Goal: Check status: Check status

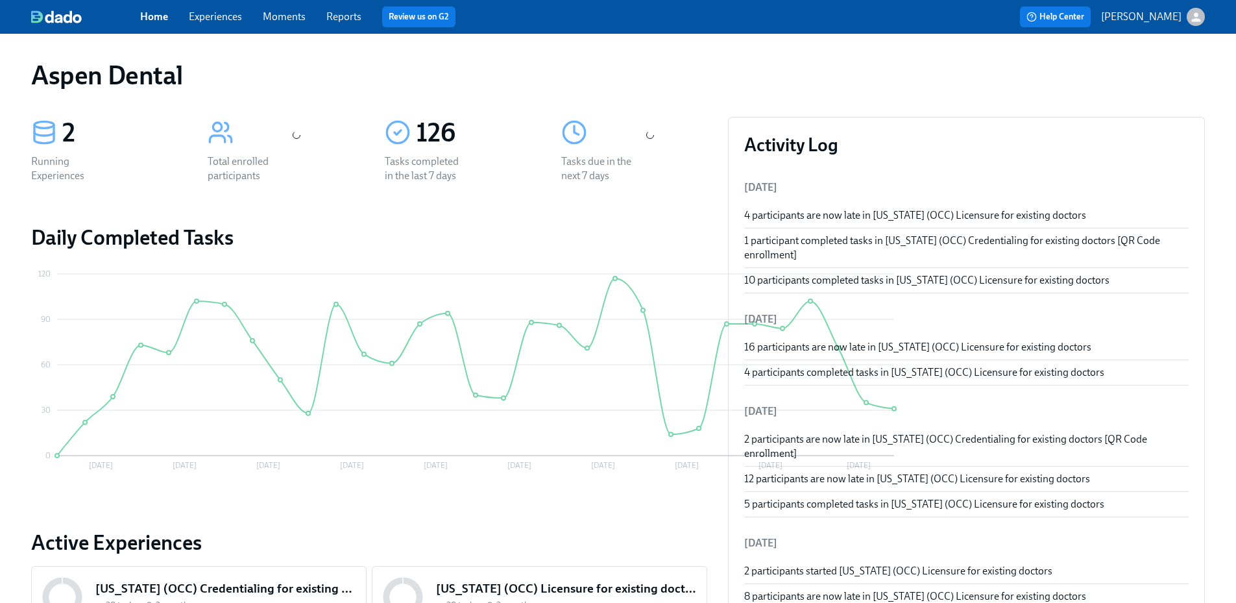
click at [358, 18] on link "Reports" at bounding box center [343, 16] width 35 height 12
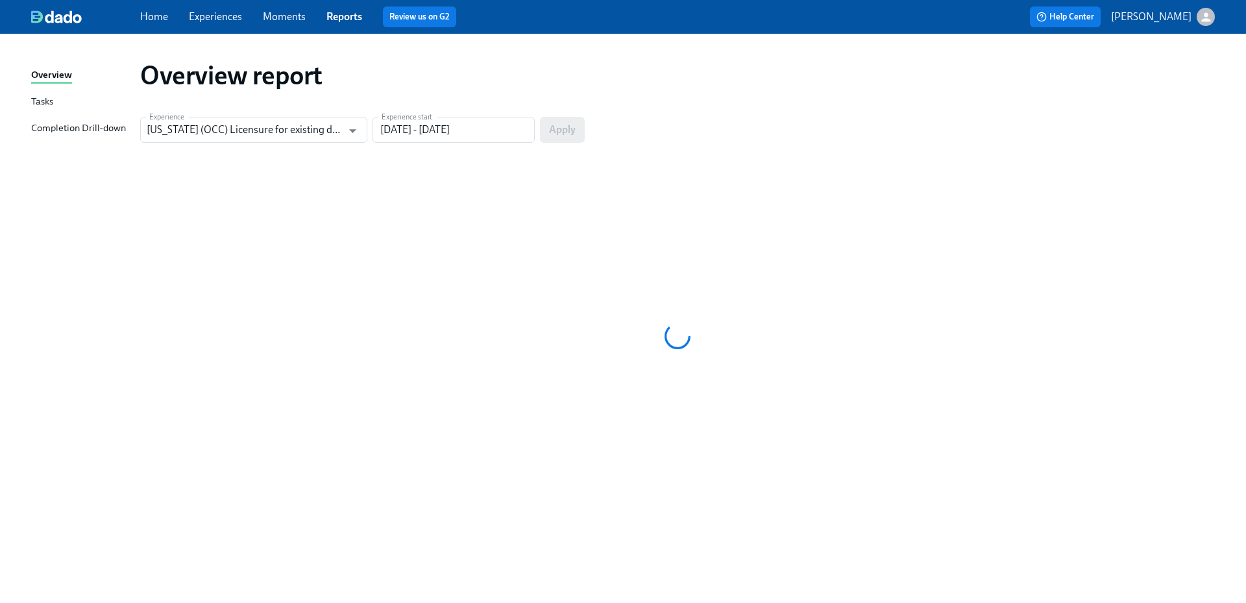
click at [99, 125] on div "Completion Drill-down" at bounding box center [78, 129] width 95 height 16
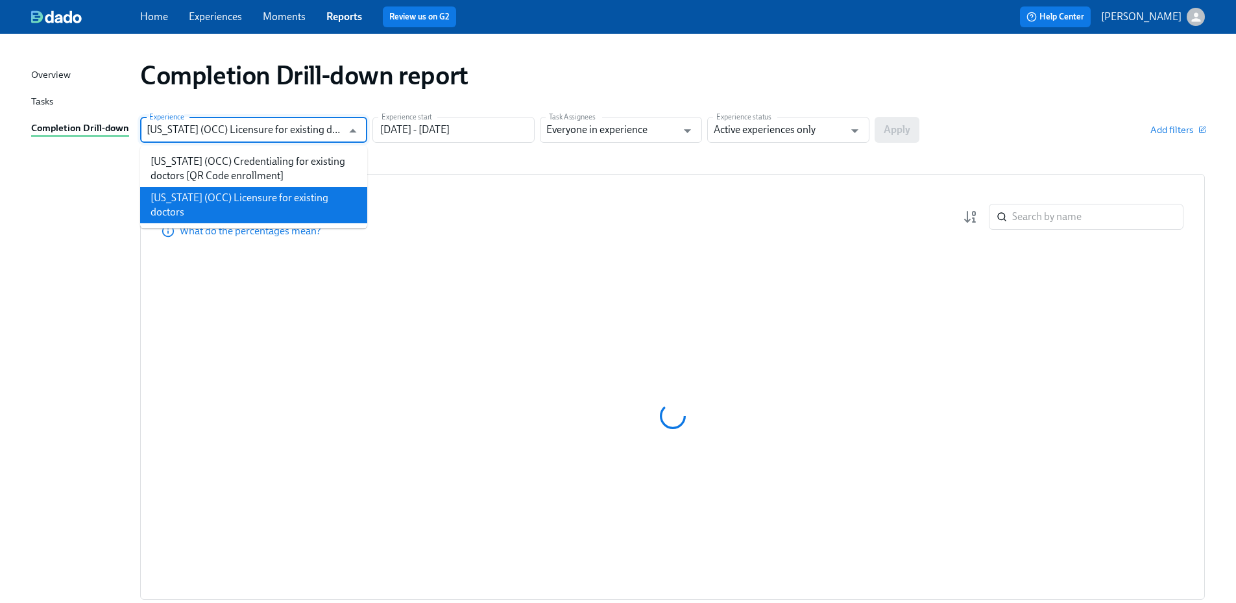
click at [282, 133] on input "[US_STATE] (OCC) Licensure for existing doctors" at bounding box center [244, 130] width 195 height 26
click at [273, 194] on li "[US_STATE] (OCC) Licensure for existing doctors" at bounding box center [253, 205] width 227 height 36
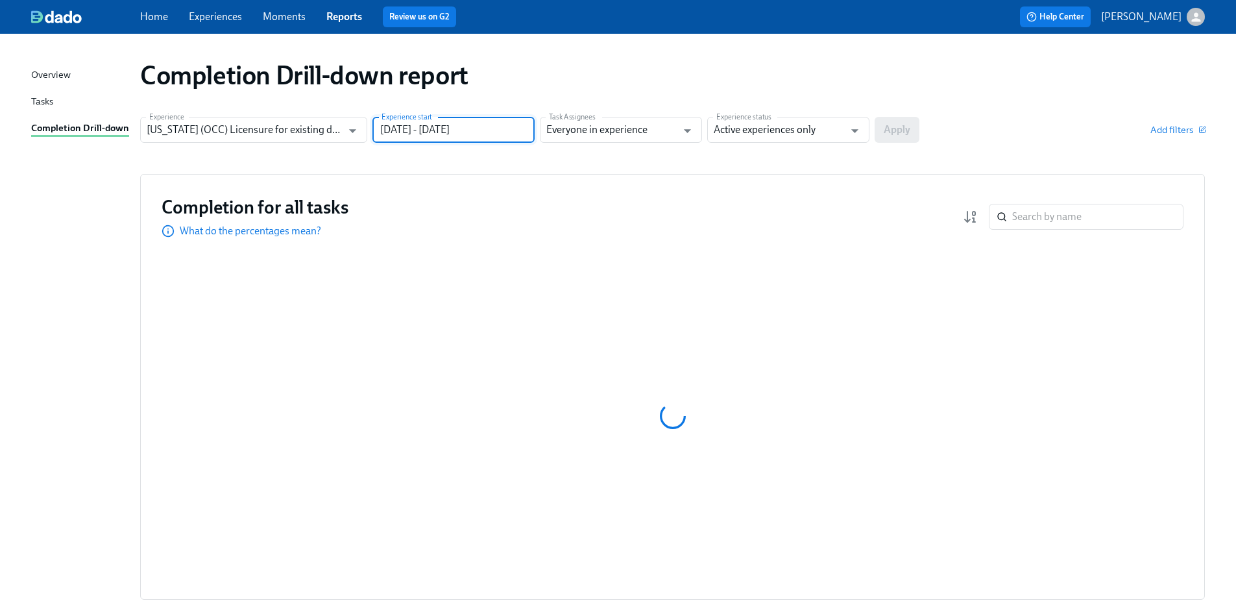
click at [423, 133] on input "05/13/2025 - 08/11/2025" at bounding box center [453, 130] width 162 height 26
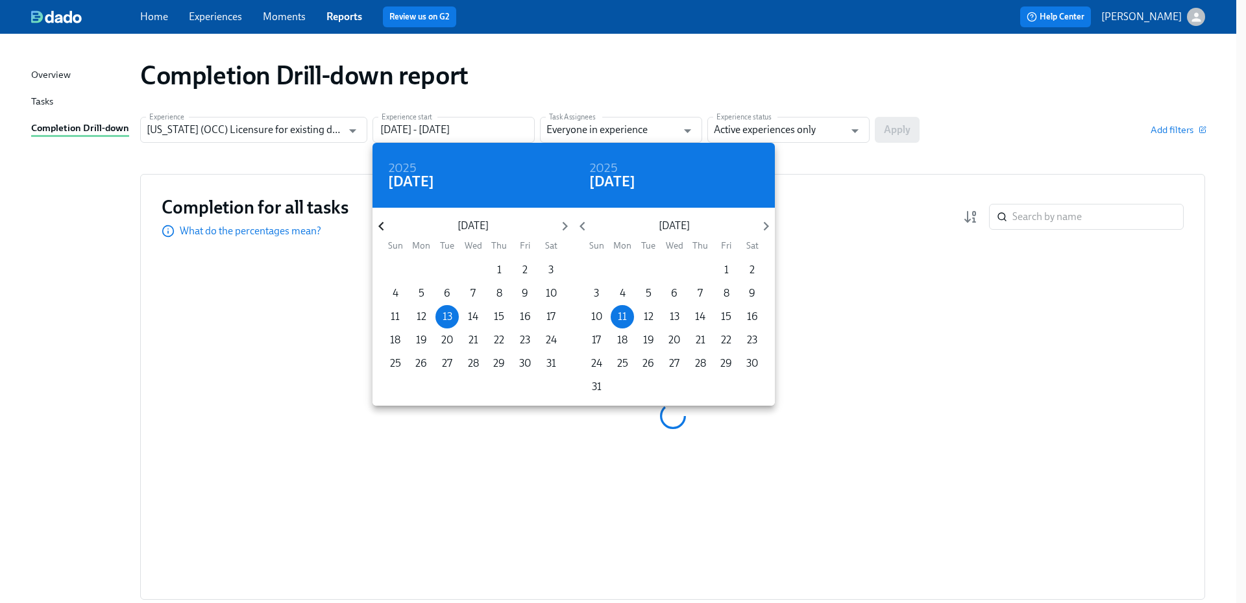
click at [387, 229] on icon "button" at bounding box center [381, 226] width 18 height 18
click at [387, 228] on icon "button" at bounding box center [381, 226] width 18 height 18
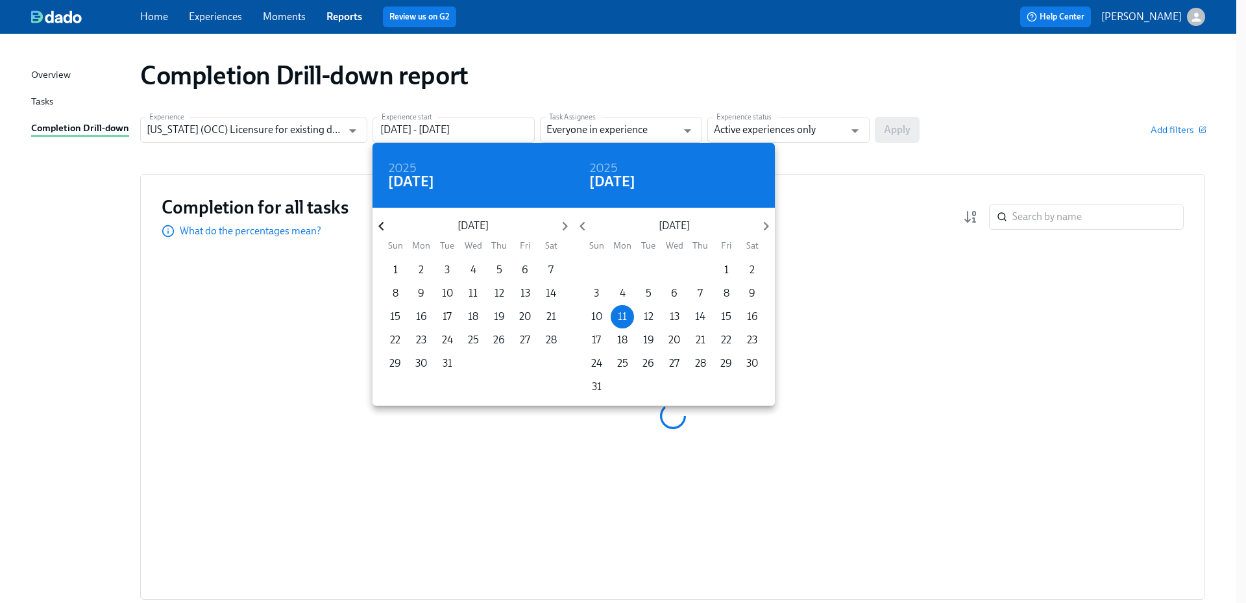
click at [387, 228] on icon "button" at bounding box center [381, 226] width 18 height 18
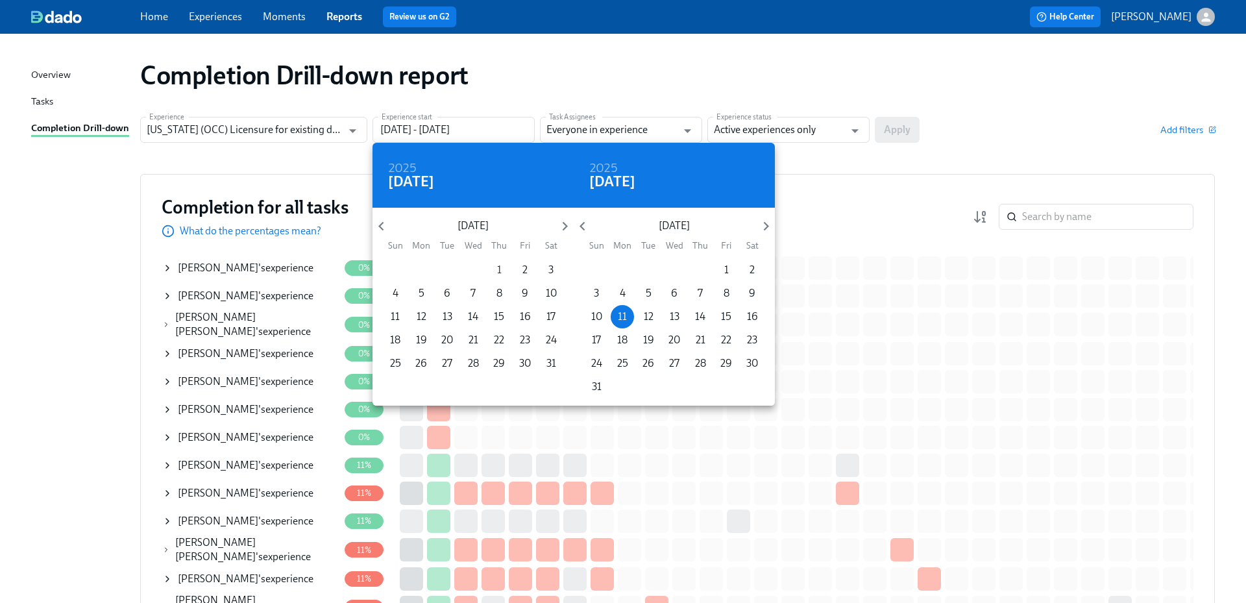
click at [500, 269] on p "1" at bounding box center [499, 270] width 5 height 14
type input "08/01/2024 - 08/11/2025"
click at [852, 141] on div at bounding box center [623, 301] width 1246 height 603
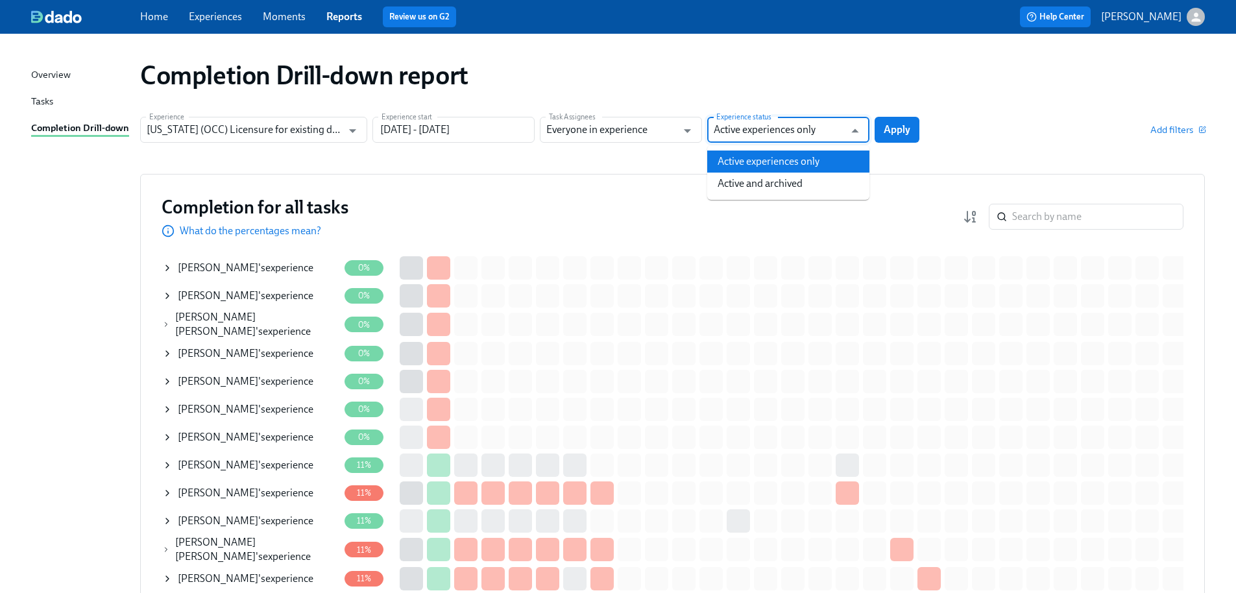
click at [836, 123] on input "Active experiences only" at bounding box center [779, 130] width 130 height 26
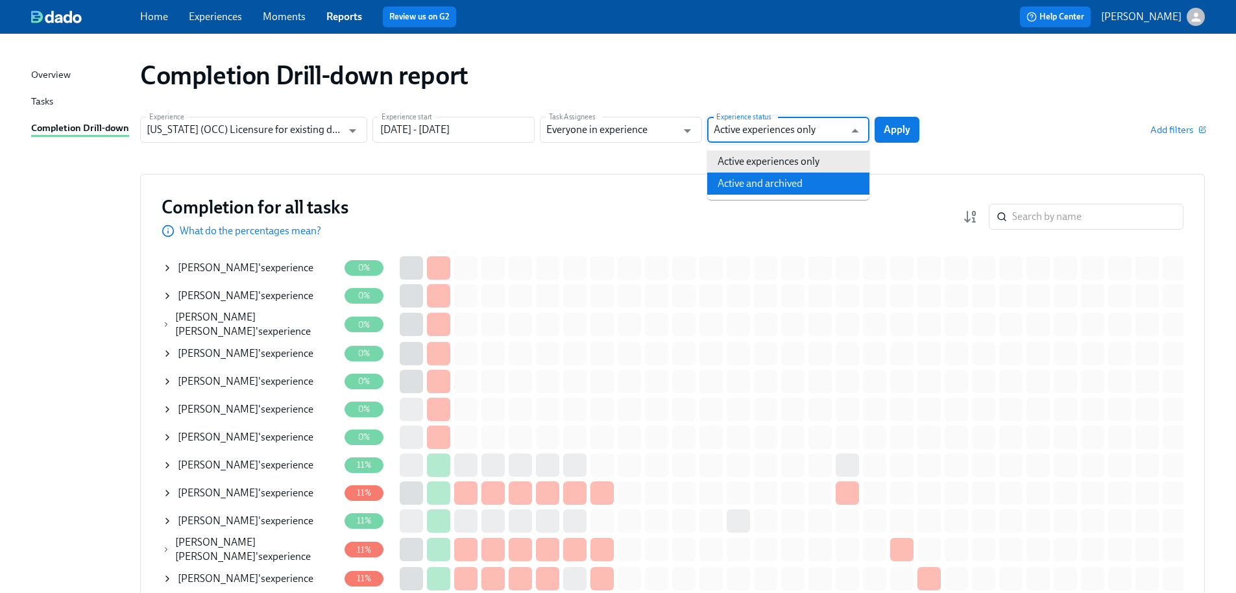
click at [789, 182] on li "Active and archived" at bounding box center [788, 184] width 162 height 22
type input "Active and archived"
click at [898, 132] on span "Apply" at bounding box center [897, 129] width 27 height 13
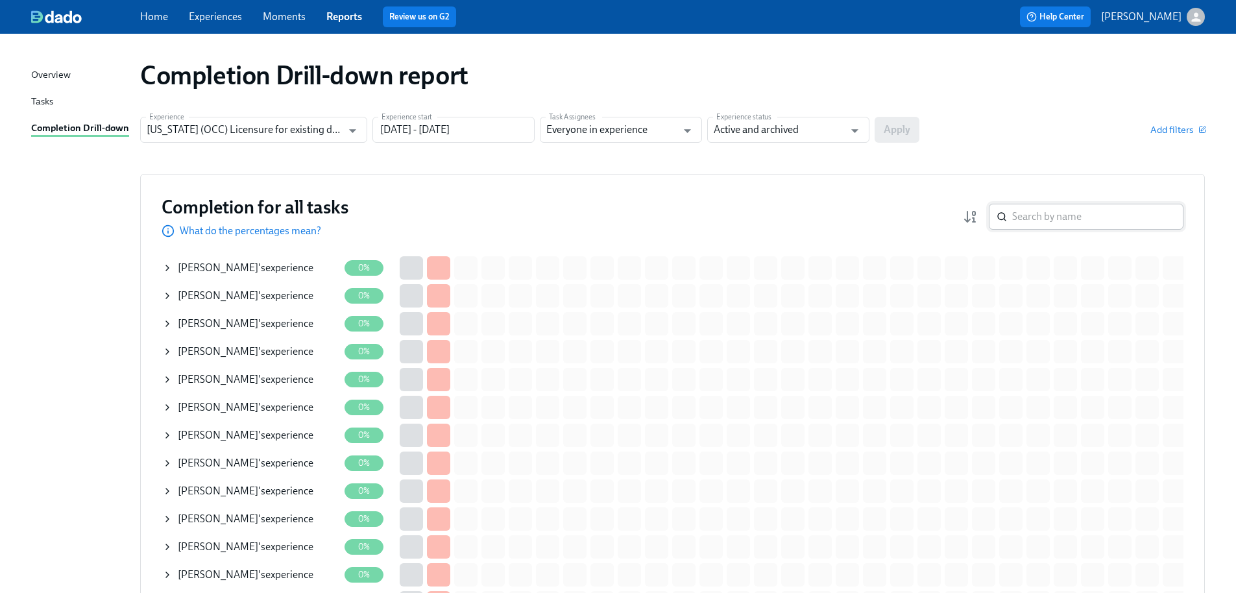
click at [1087, 213] on input "search" at bounding box center [1097, 217] width 171 height 26
click at [1181, 215] on input "search" at bounding box center [1097, 217] width 171 height 26
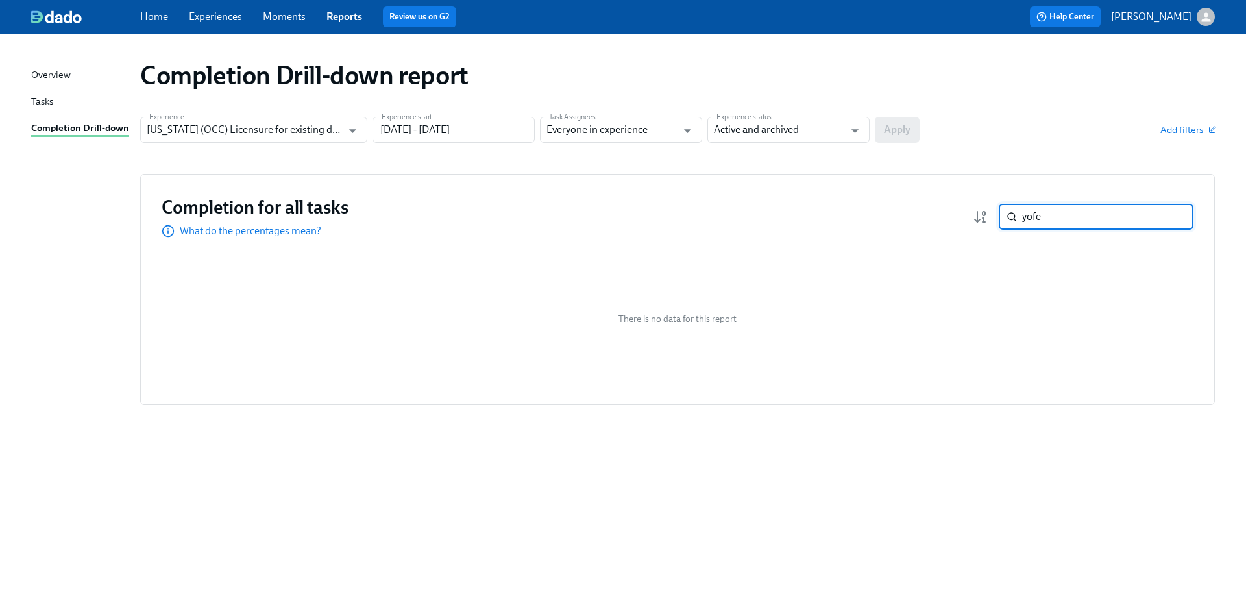
click at [1030, 216] on input "yofe" at bounding box center [1107, 217] width 171 height 26
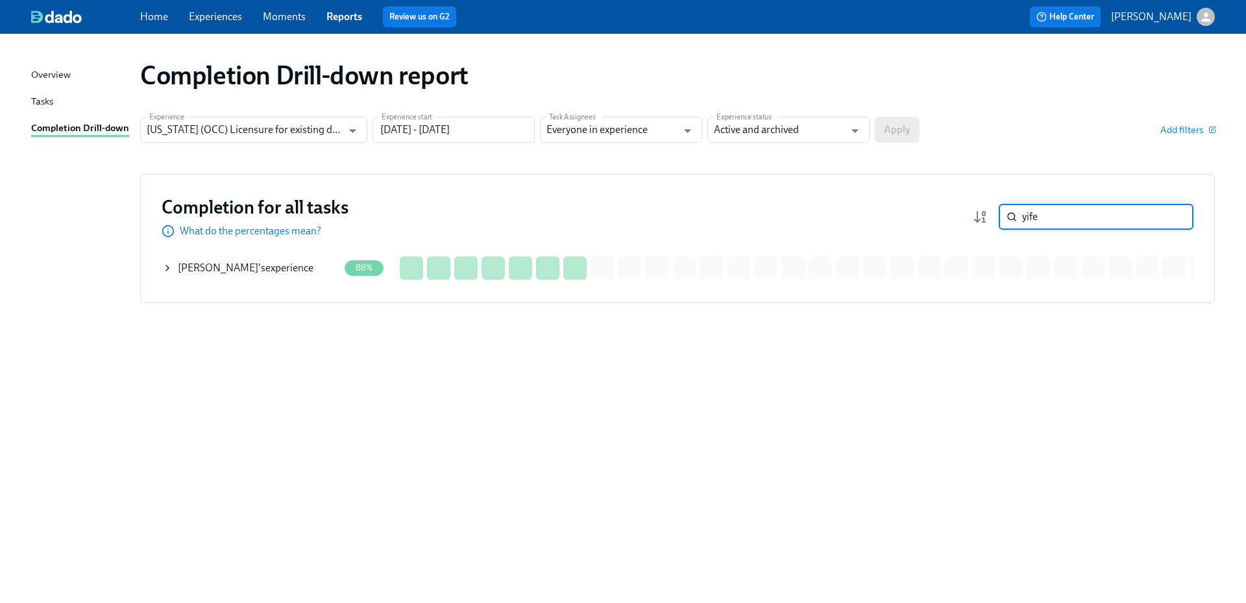
type input "yife"
click at [277, 264] on div "Yifei Wang 's experience" at bounding box center [246, 268] width 136 height 14
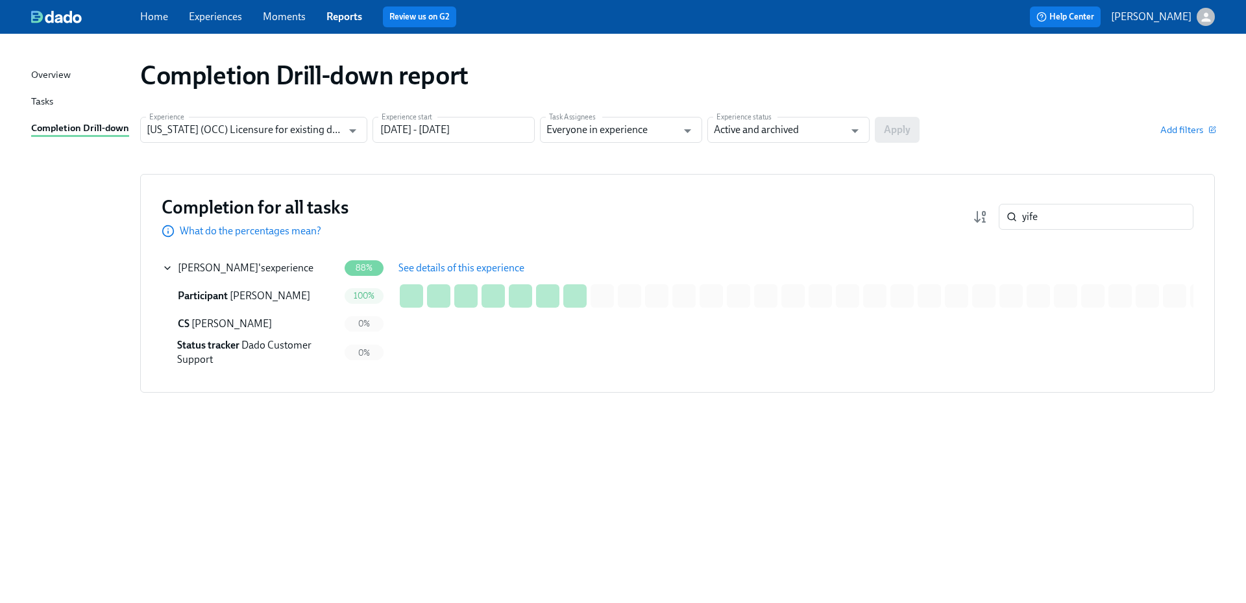
click at [487, 269] on span "See details of this experience" at bounding box center [461, 267] width 126 height 13
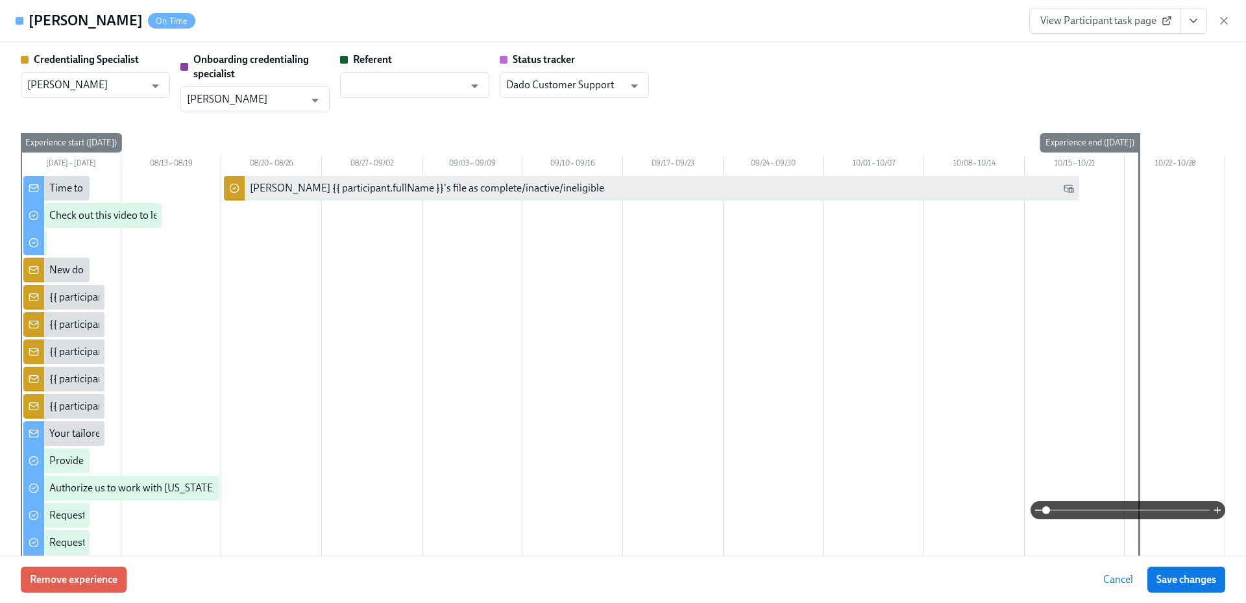
type input "[PERSON_NAME]"
type input "Gregory Trone"
type input "Dado Customer Support"
click at [1107, 26] on span "View Participant task page" at bounding box center [1104, 20] width 129 height 13
click at [1105, 24] on span "View Participant task page" at bounding box center [1104, 20] width 129 height 13
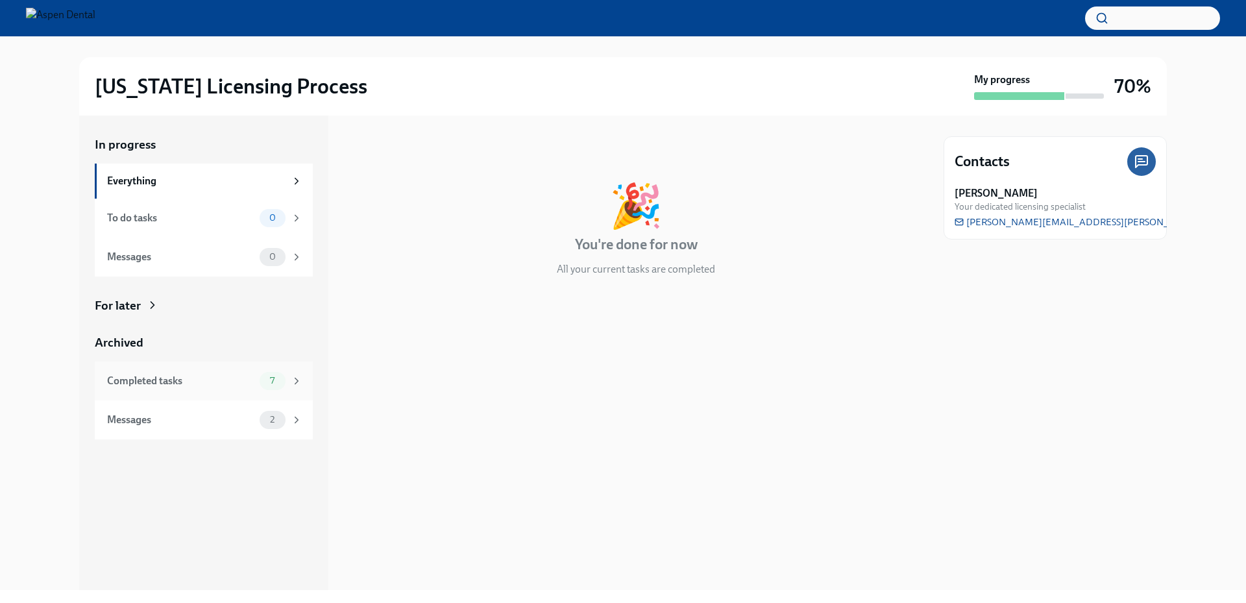
click at [184, 376] on div "Completed tasks" at bounding box center [180, 381] width 147 height 14
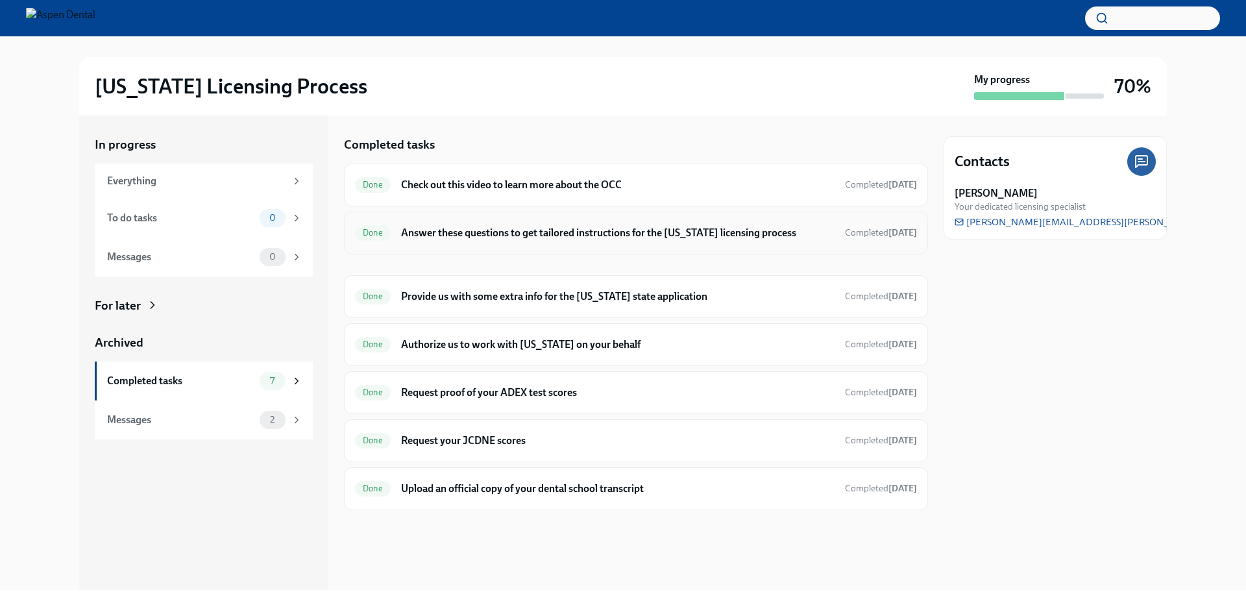
click at [589, 229] on h6 "Answer these questions to get tailored instructions for the [US_STATE] licensin…" at bounding box center [617, 233] width 433 height 14
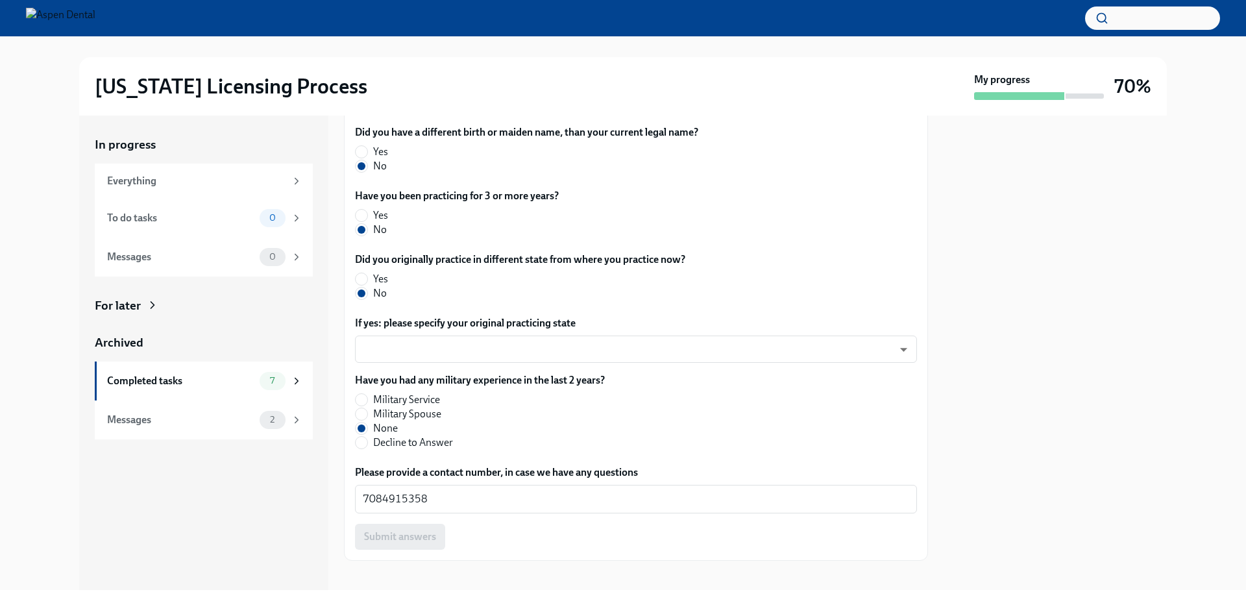
scroll to position [587, 0]
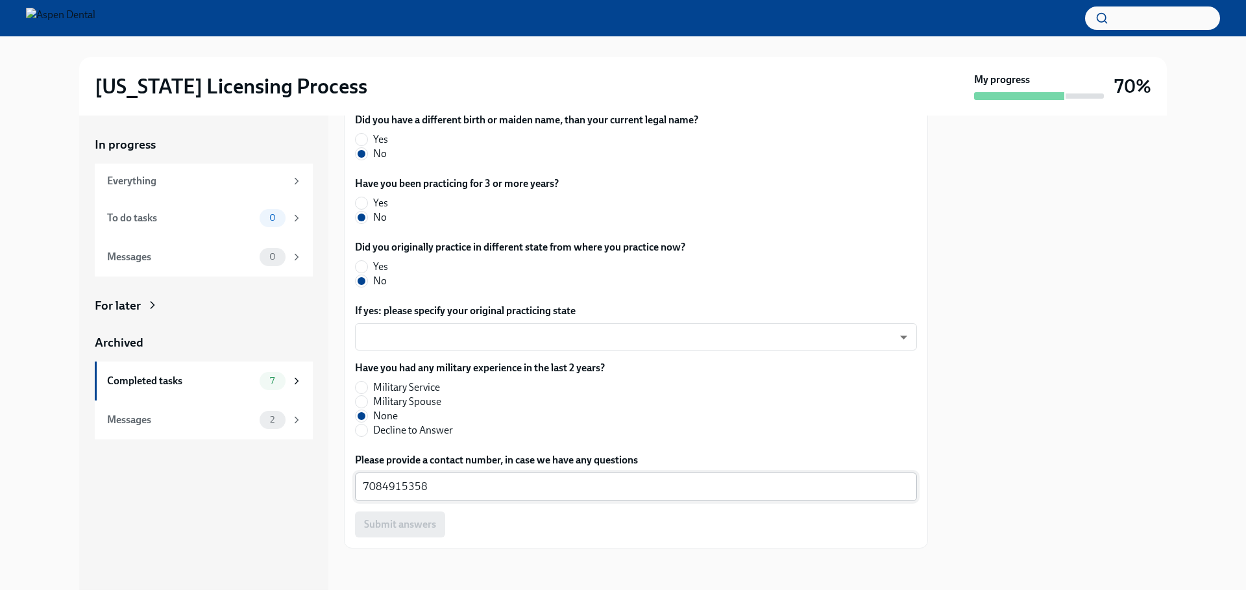
drag, startPoint x: 442, startPoint y: 498, endPoint x: 407, endPoint y: 494, distance: 35.3
click at [407, 494] on div "7084915358 x ​" at bounding box center [636, 486] width 562 height 29
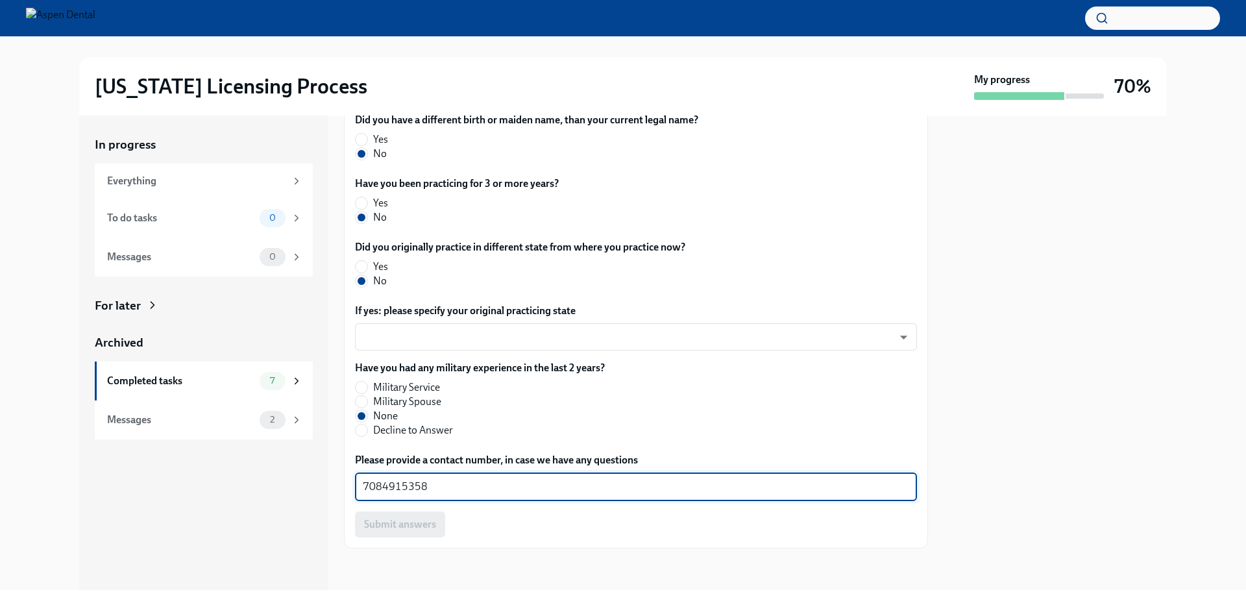
drag, startPoint x: 437, startPoint y: 489, endPoint x: 339, endPoint y: 487, distance: 98.6
click at [339, 487] on div "In progress Everything To do tasks 0 Messages 0 For later Archived Completed ta…" at bounding box center [622, 352] width 1087 height 474
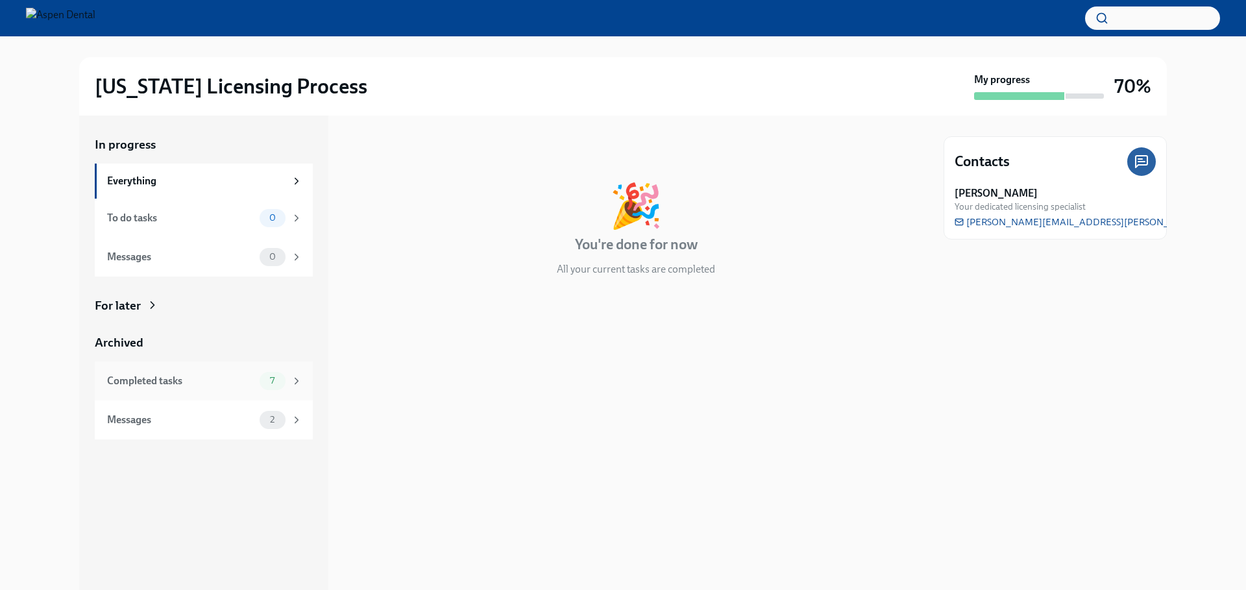
click at [203, 384] on div "Completed tasks" at bounding box center [180, 381] width 147 height 14
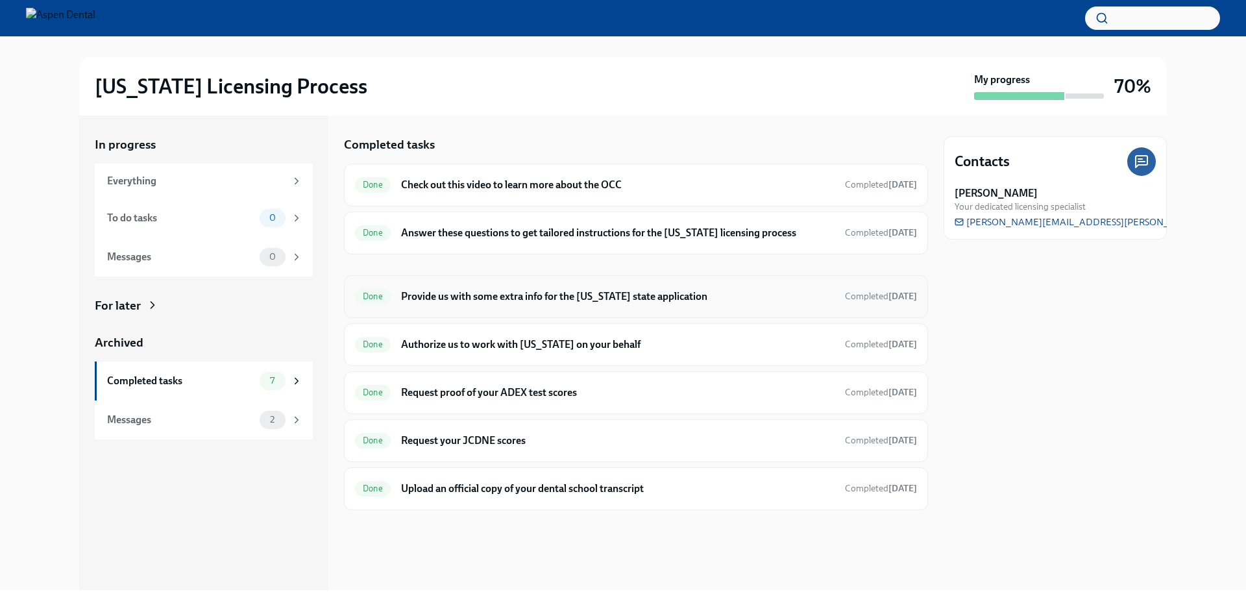
click at [494, 301] on h6 "Provide us with some extra info for the [US_STATE] state application" at bounding box center [617, 296] width 433 height 14
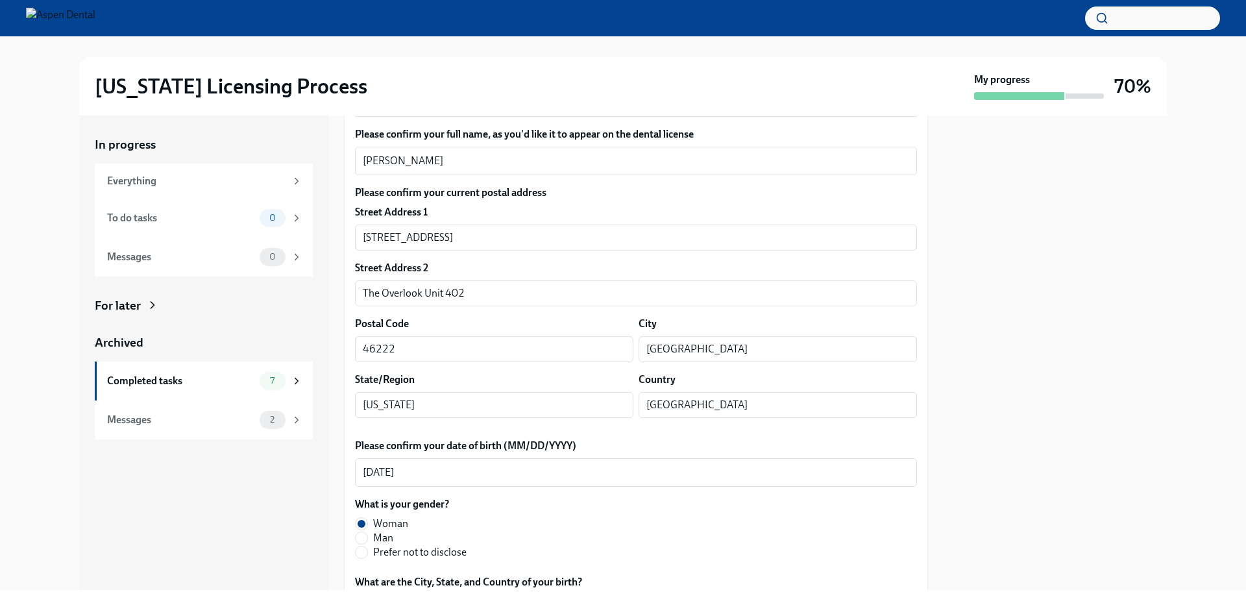
scroll to position [195, 0]
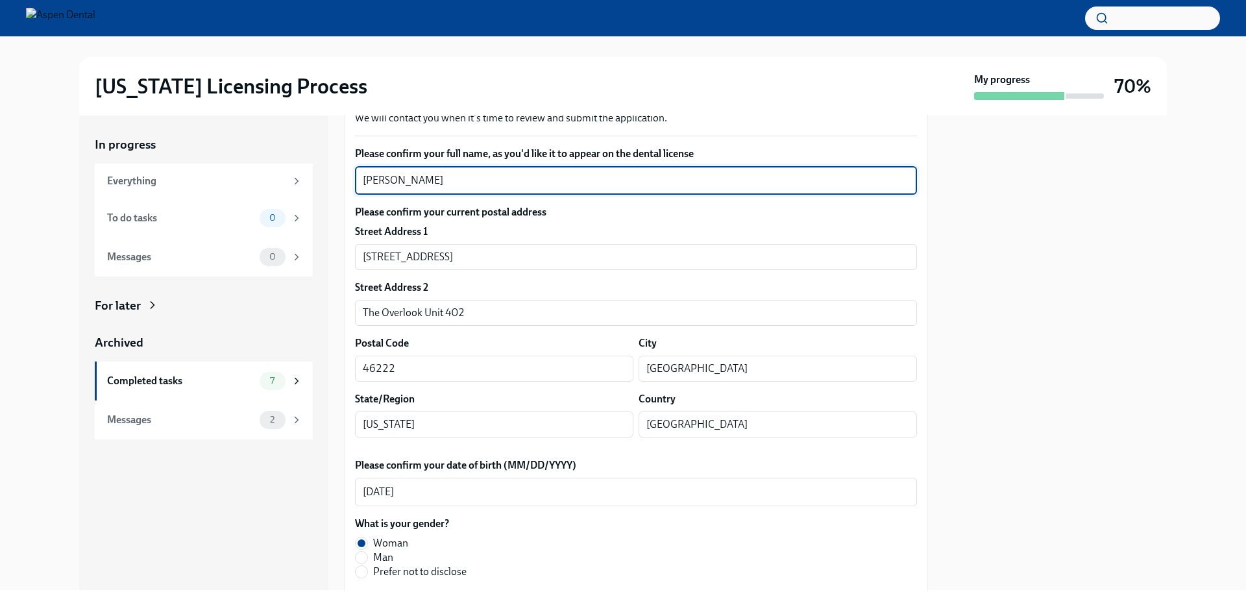
drag, startPoint x: 449, startPoint y: 180, endPoint x: 322, endPoint y: 182, distance: 127.2
click at [322, 182] on div "In progress Everything To do tasks 0 Messages 0 For later Archived Completed ta…" at bounding box center [622, 352] width 1087 height 474
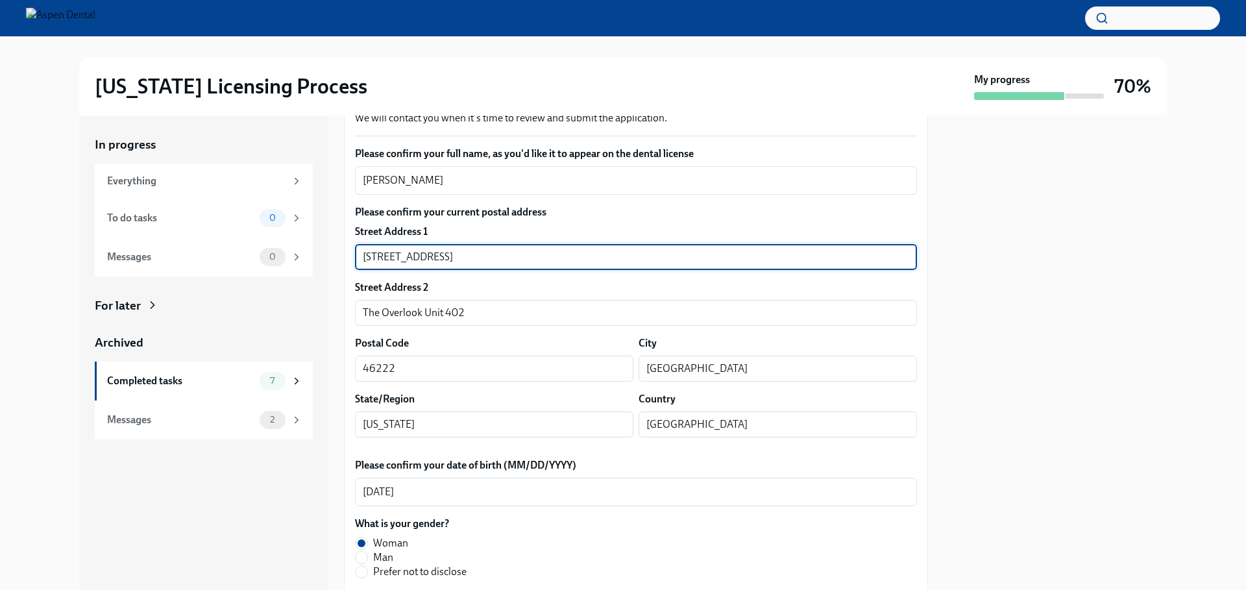
drag, startPoint x: 436, startPoint y: 252, endPoint x: 329, endPoint y: 252, distance: 107.1
click at [329, 252] on div "In progress Everything To do tasks 0 Messages 0 For later Archived Completed ta…" at bounding box center [622, 352] width 1087 height 474
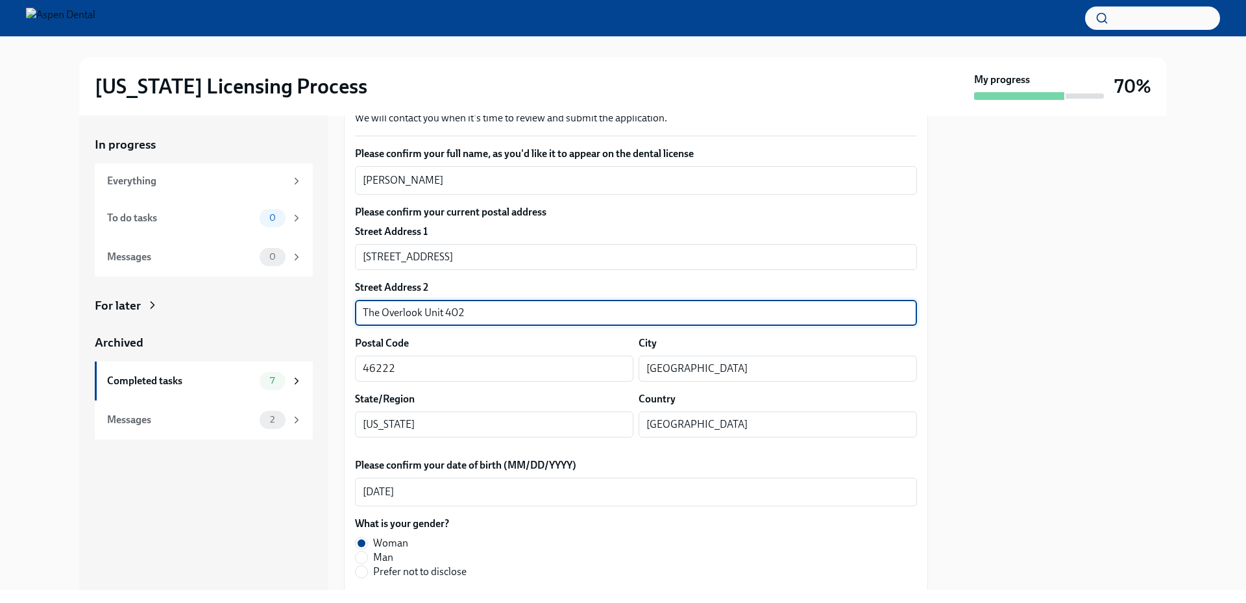
drag, startPoint x: 424, startPoint y: 310, endPoint x: 350, endPoint y: 306, distance: 73.5
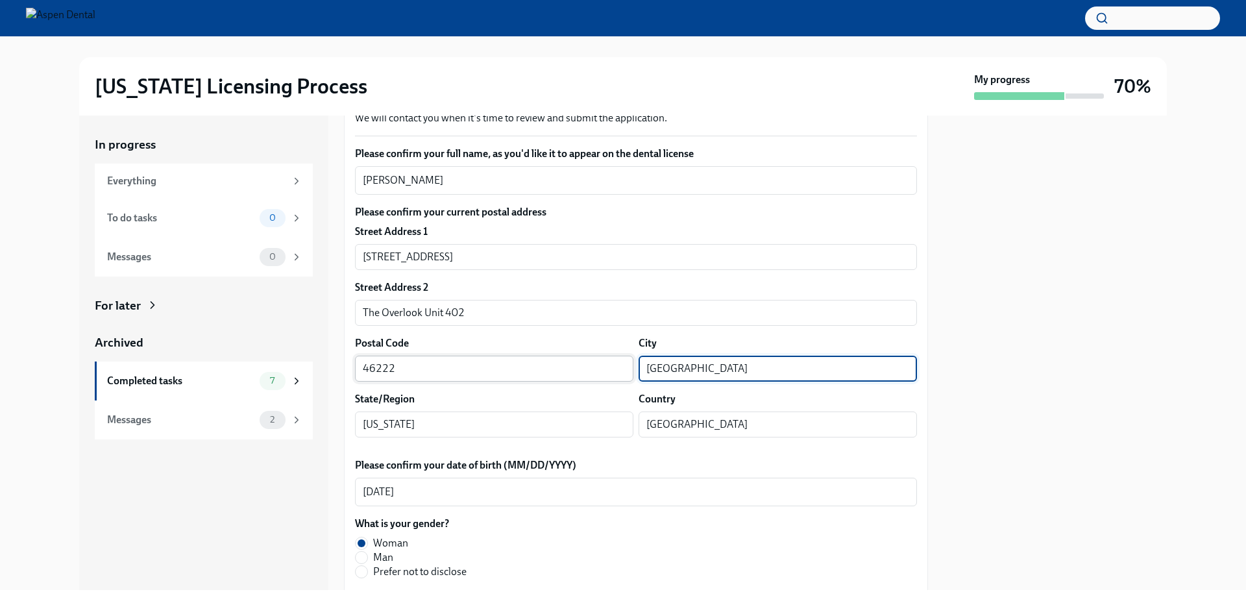
drag, startPoint x: 677, startPoint y: 372, endPoint x: 597, endPoint y: 372, distance: 79.8
click at [597, 372] on div "Postal Code 46222 ​ City Indianapolis ​" at bounding box center [636, 358] width 562 height 45
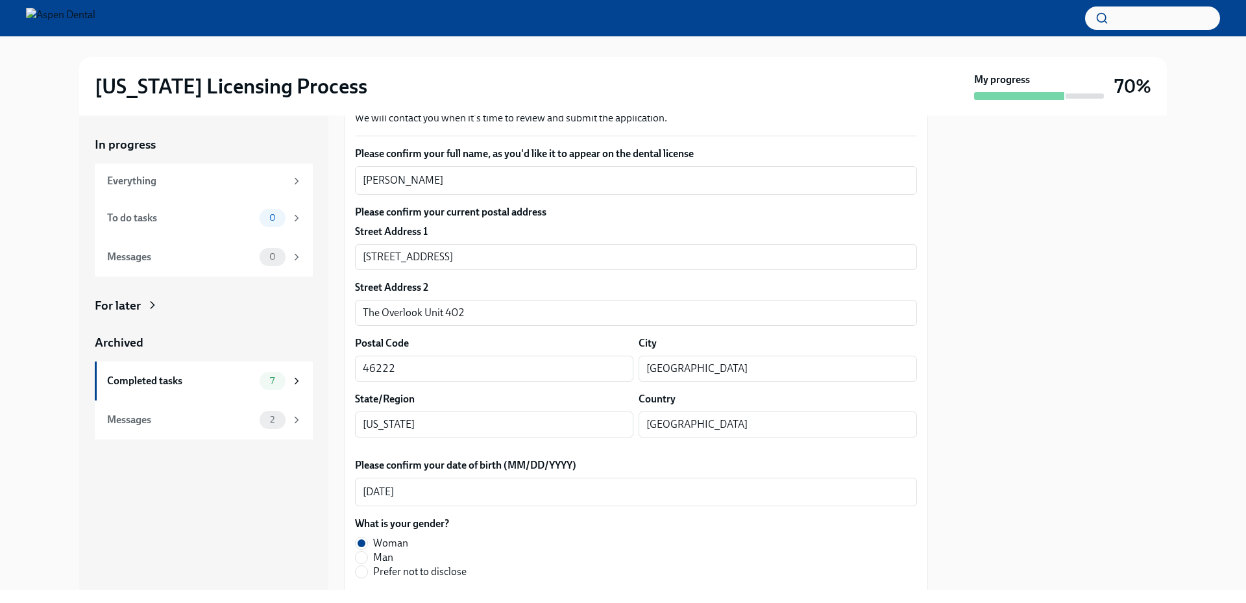
click at [527, 452] on div "Please confirm your full name, as you'd like it to appear on the dental license…" at bounding box center [636, 500] width 562 height 706
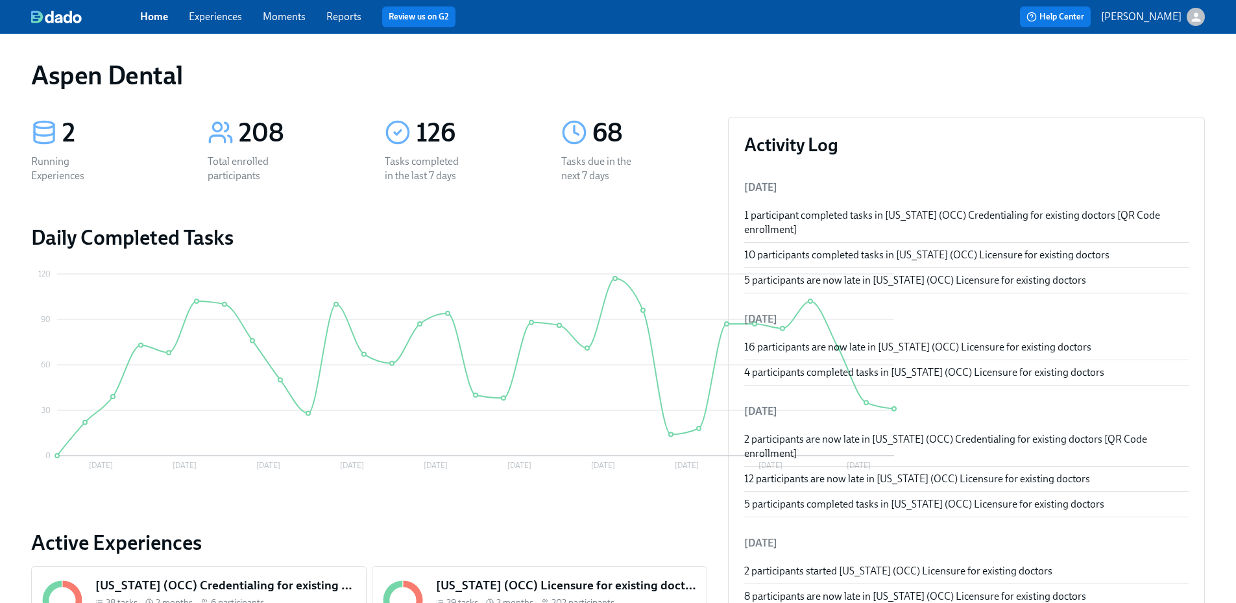
click at [345, 19] on link "Reports" at bounding box center [343, 16] width 35 height 12
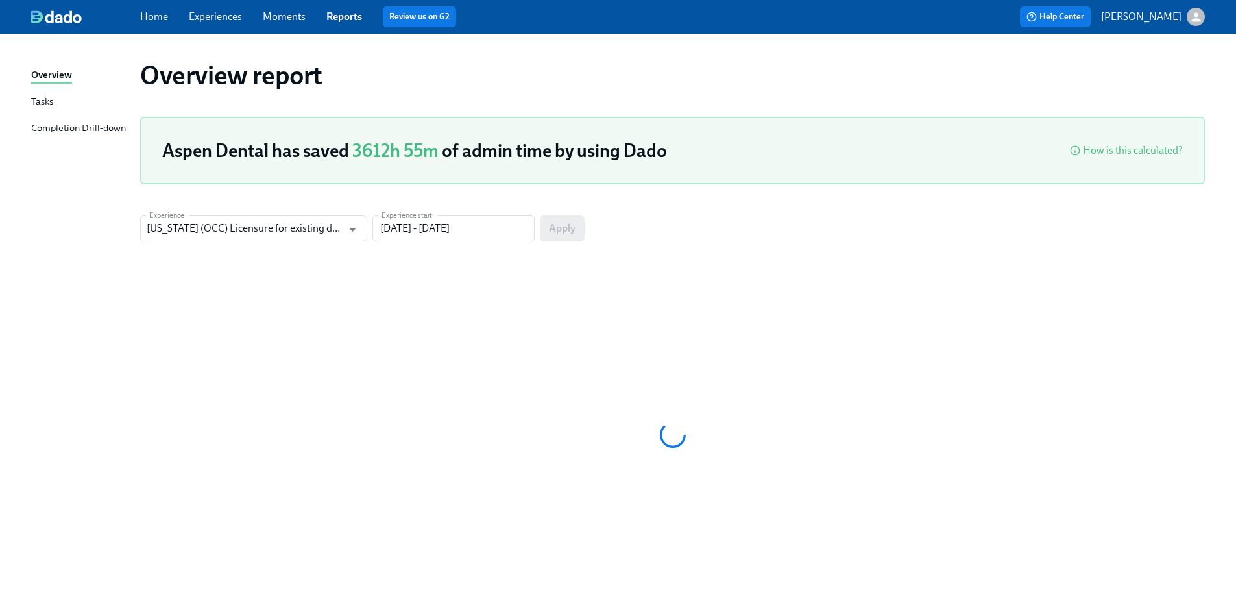
click at [112, 132] on div "Completion Drill-down" at bounding box center [78, 129] width 95 height 16
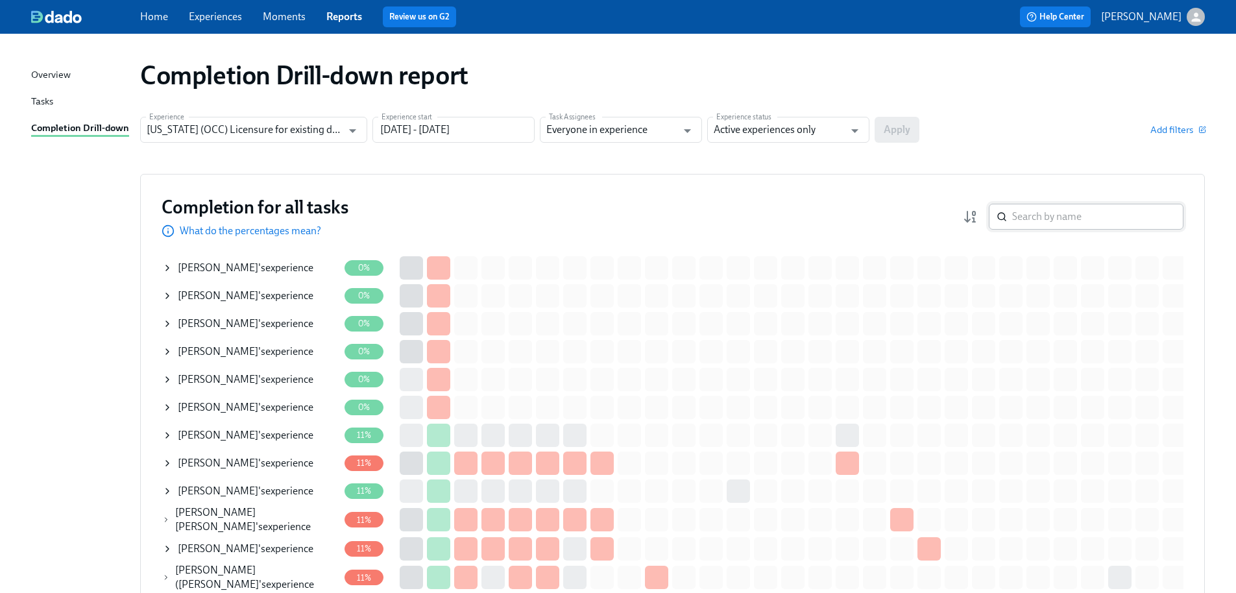
click at [1160, 213] on input "search" at bounding box center [1097, 217] width 171 height 26
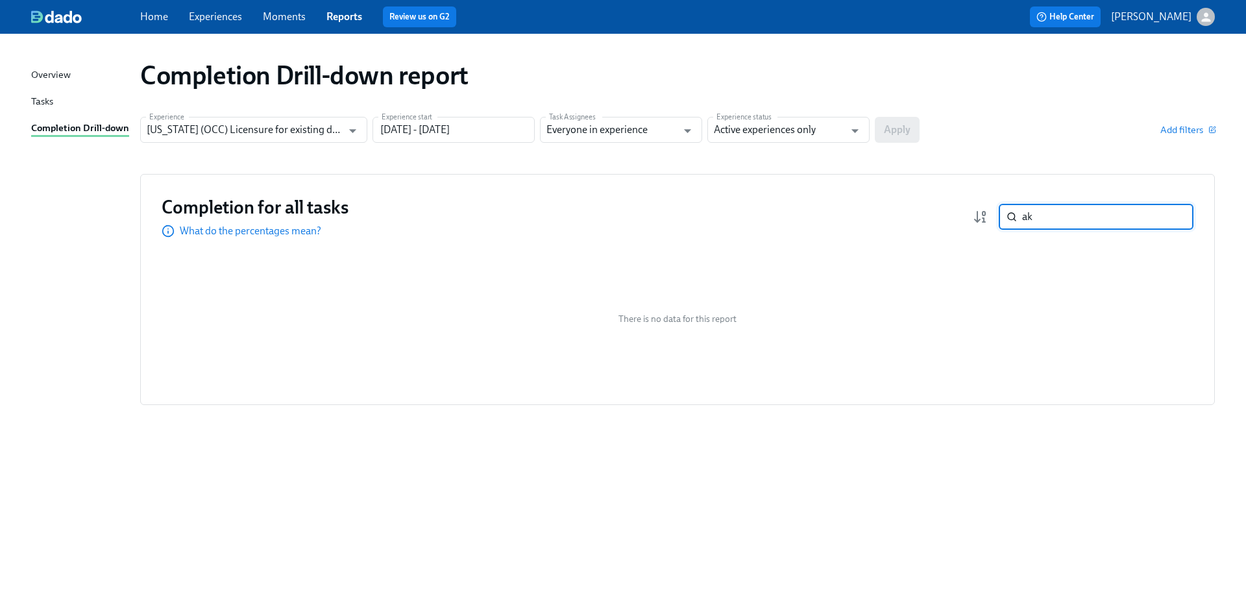
type input "a"
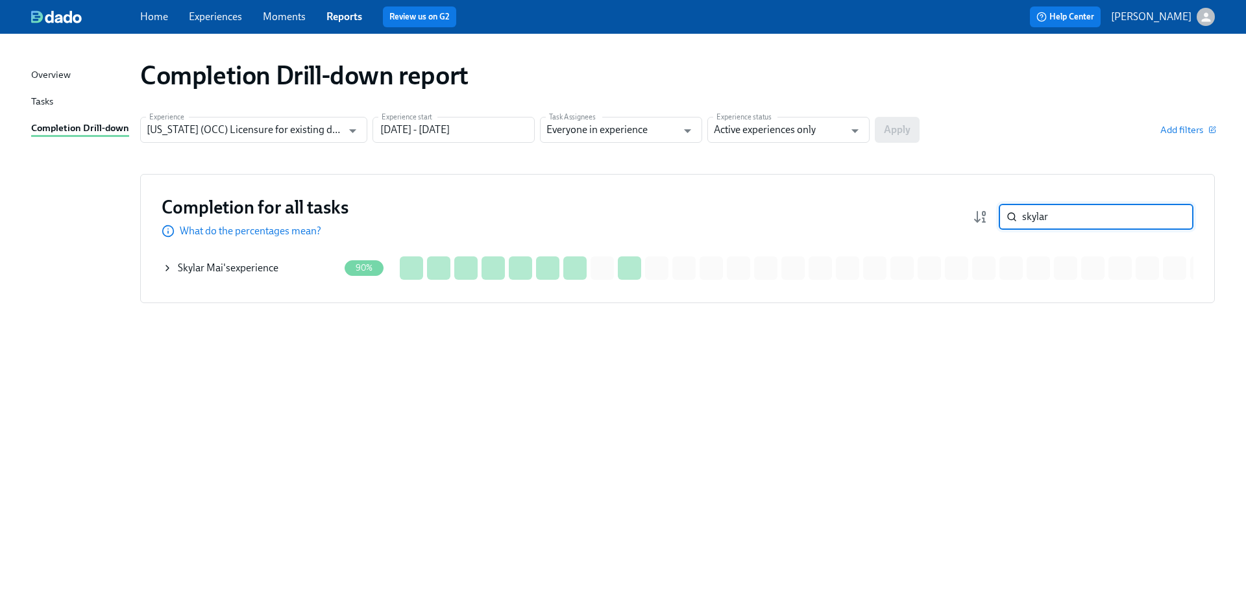
type input "skylar"
drag, startPoint x: 278, startPoint y: 274, endPoint x: 296, endPoint y: 276, distance: 17.6
click at [278, 274] on div "Skylar Mai 's experience" at bounding box center [228, 268] width 101 height 14
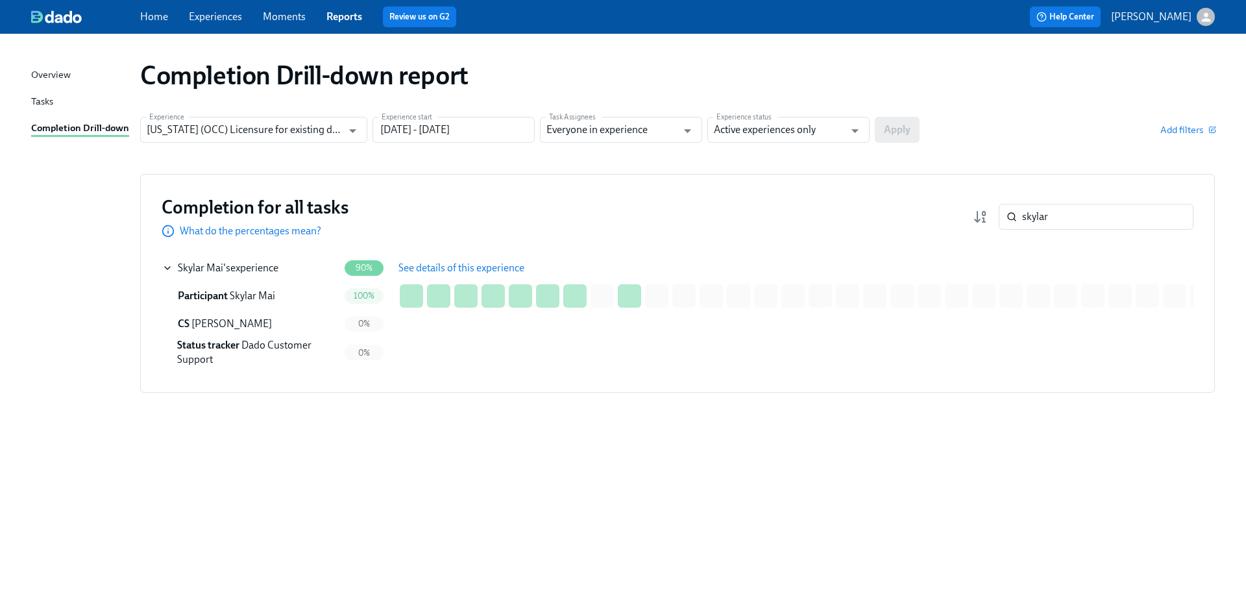
click at [463, 269] on span "See details of this experience" at bounding box center [461, 267] width 126 height 13
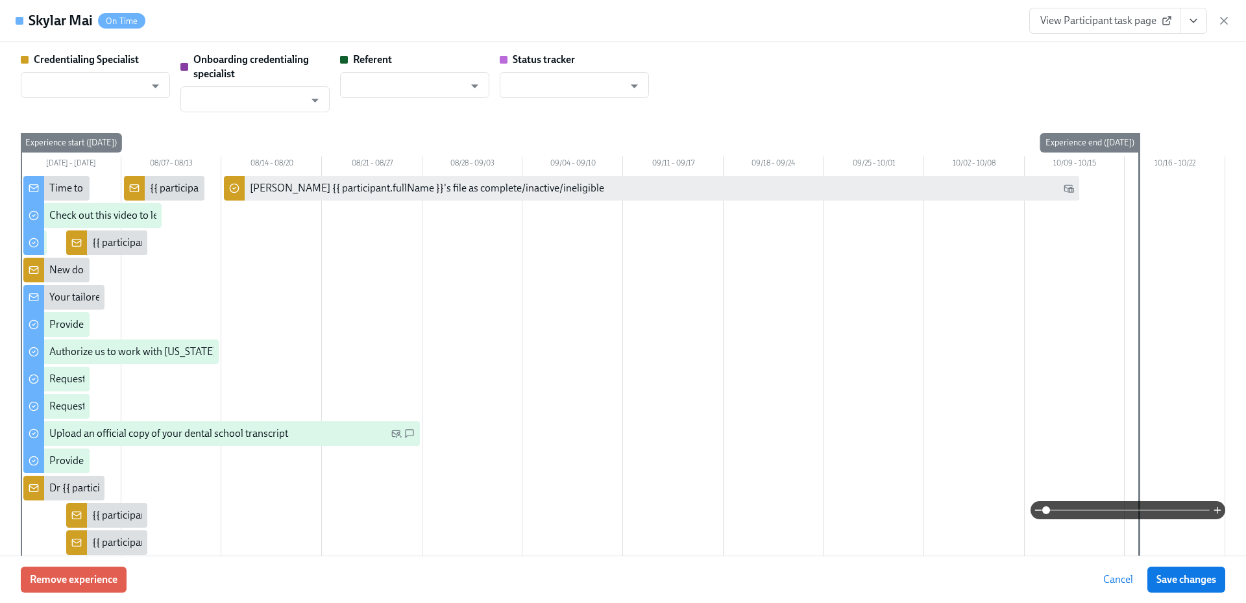
type input "[PERSON_NAME]"
type input "Laura Miller"
type input "Dado Customer Support"
click at [1093, 12] on link "View Participant task page" at bounding box center [1104, 21] width 151 height 26
click at [1081, 14] on link "View Participant task page" at bounding box center [1104, 21] width 151 height 26
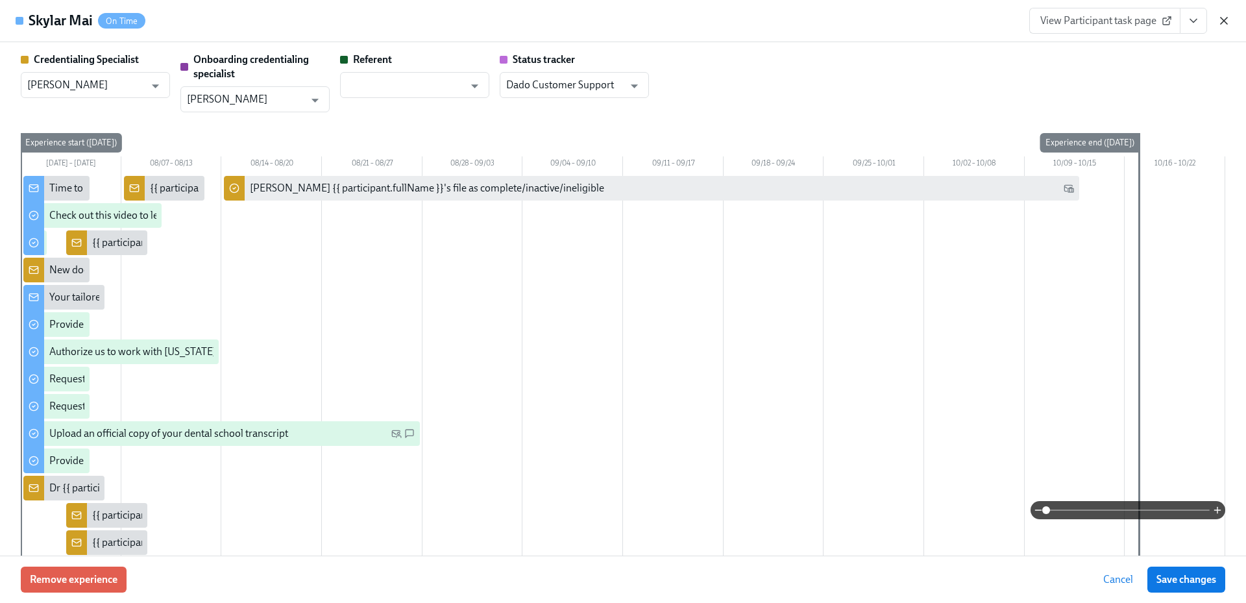
click at [1223, 20] on icon "button" at bounding box center [1223, 21] width 6 height 6
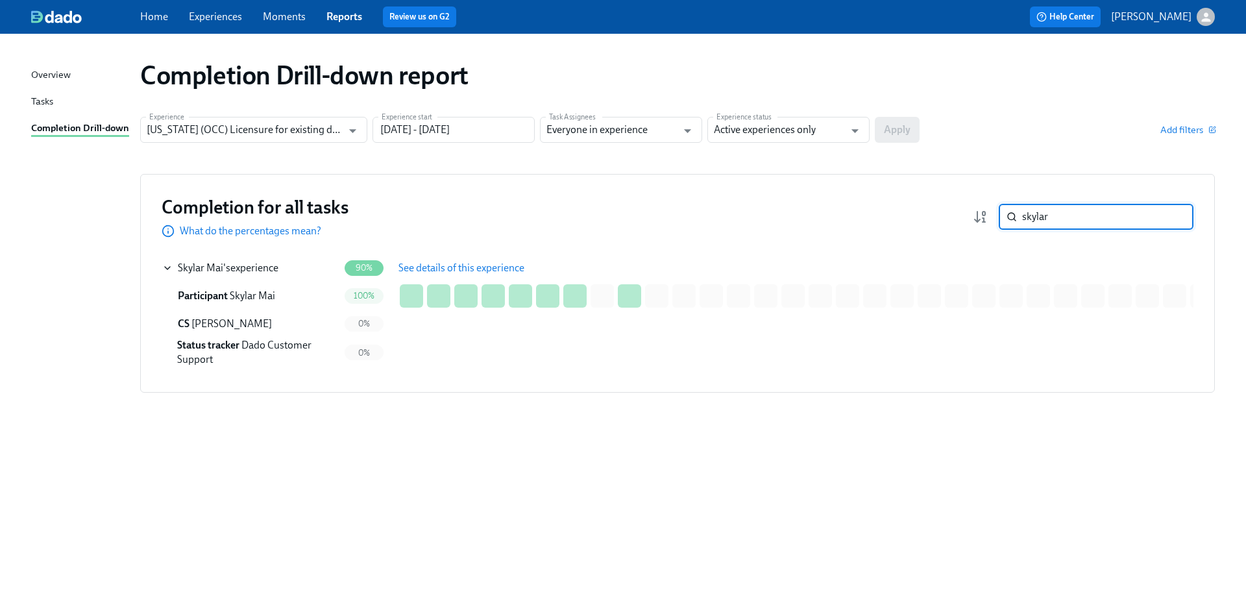
drag, startPoint x: 1058, startPoint y: 211, endPoint x: 989, endPoint y: 210, distance: 68.8
click at [989, 210] on div "skylar ​" at bounding box center [1083, 217] width 221 height 26
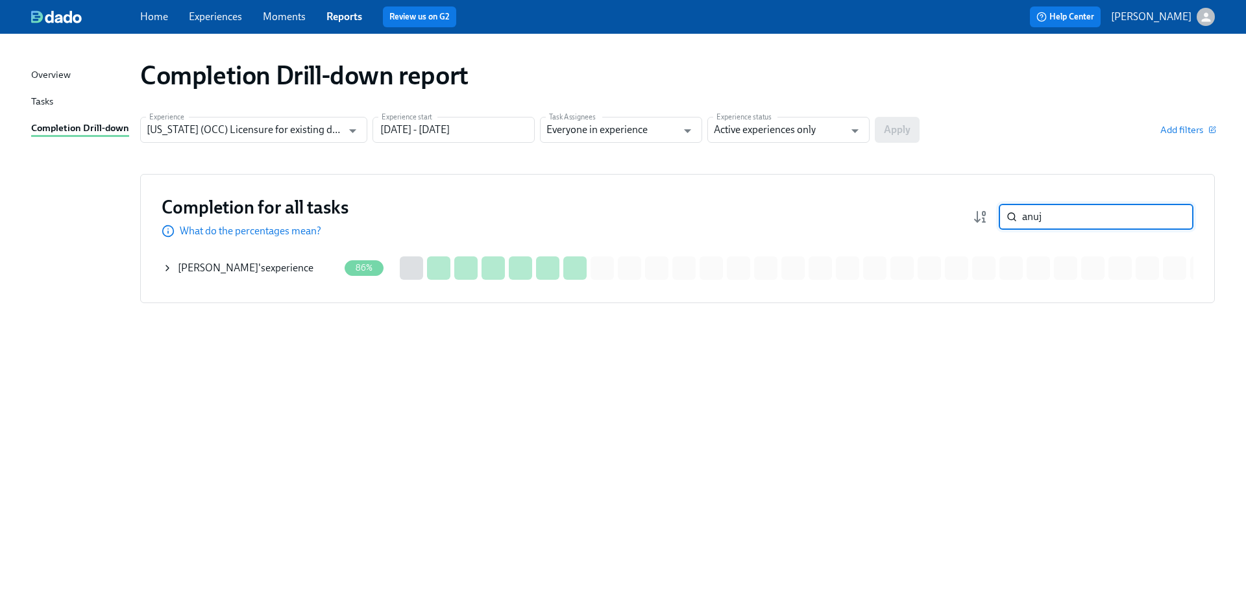
type input "anuj"
click at [221, 269] on span "Anuj Patel" at bounding box center [218, 267] width 80 height 12
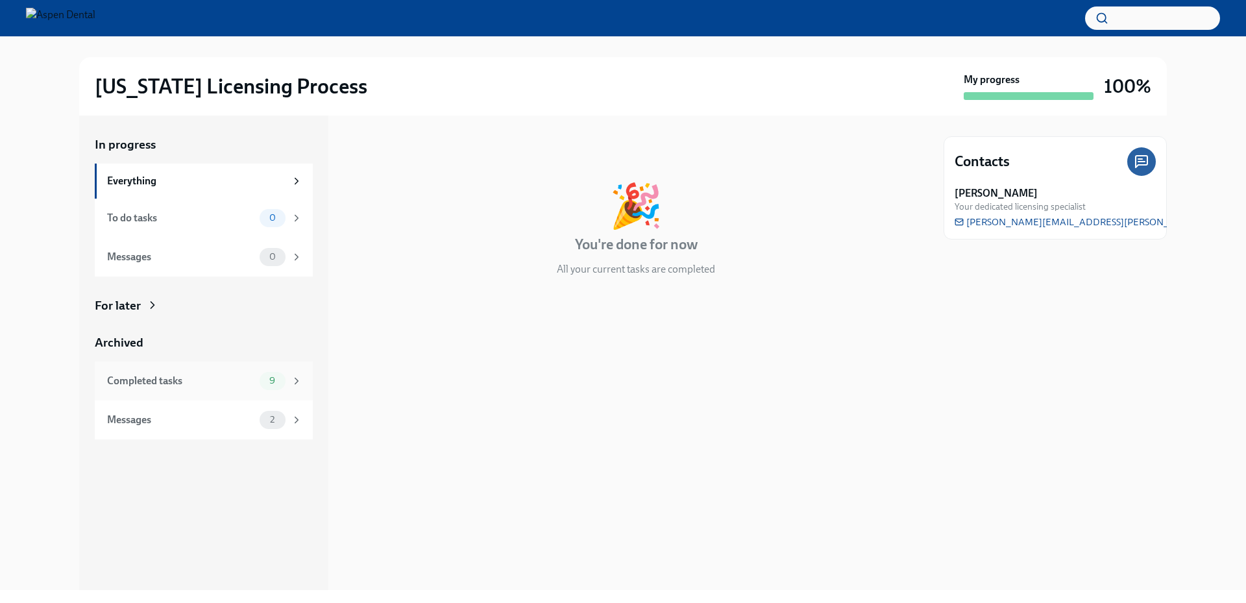
click at [194, 376] on div "Completed tasks" at bounding box center [180, 381] width 147 height 14
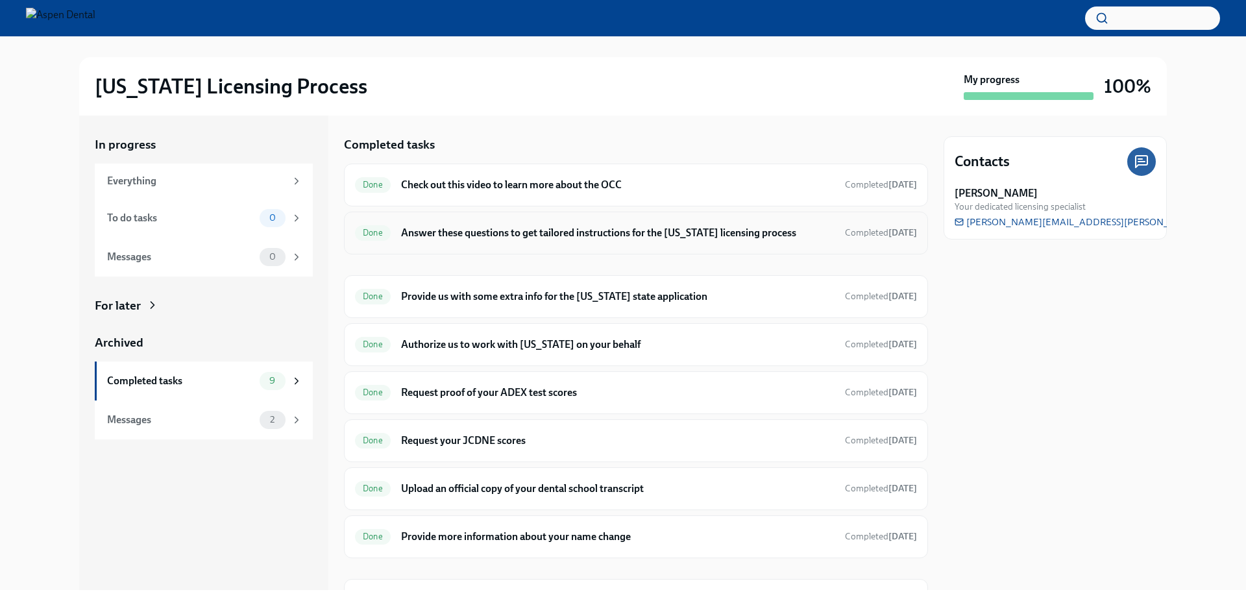
click at [516, 241] on div "Done Answer these questions to get tailored instructions for the [US_STATE] lic…" at bounding box center [636, 233] width 562 height 21
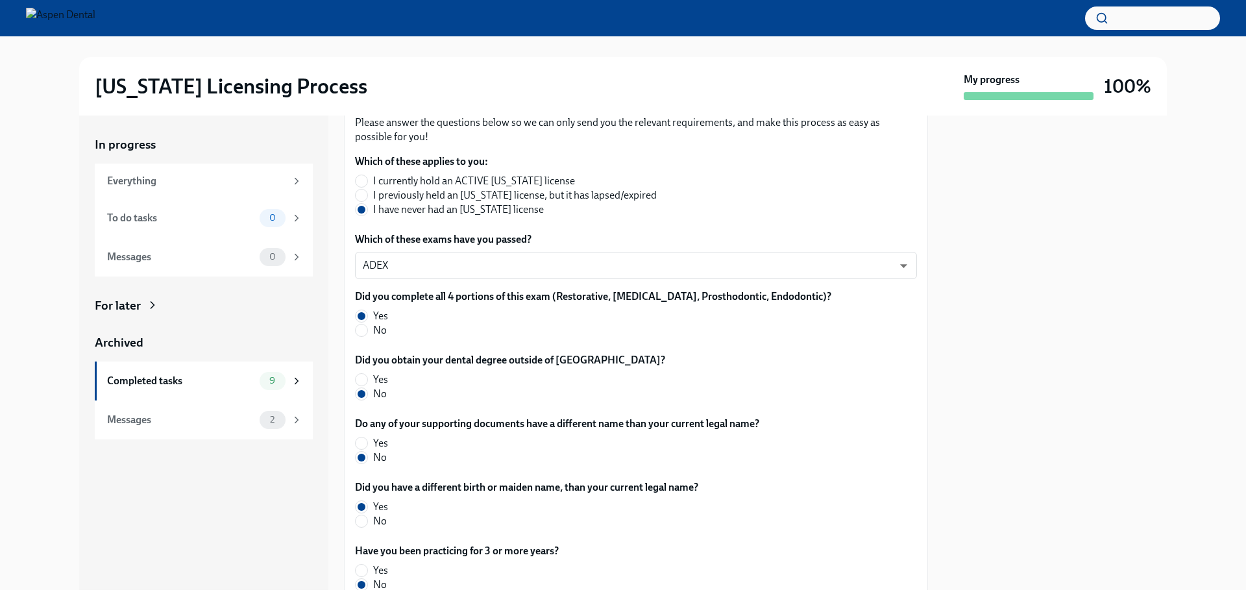
scroll to position [587, 0]
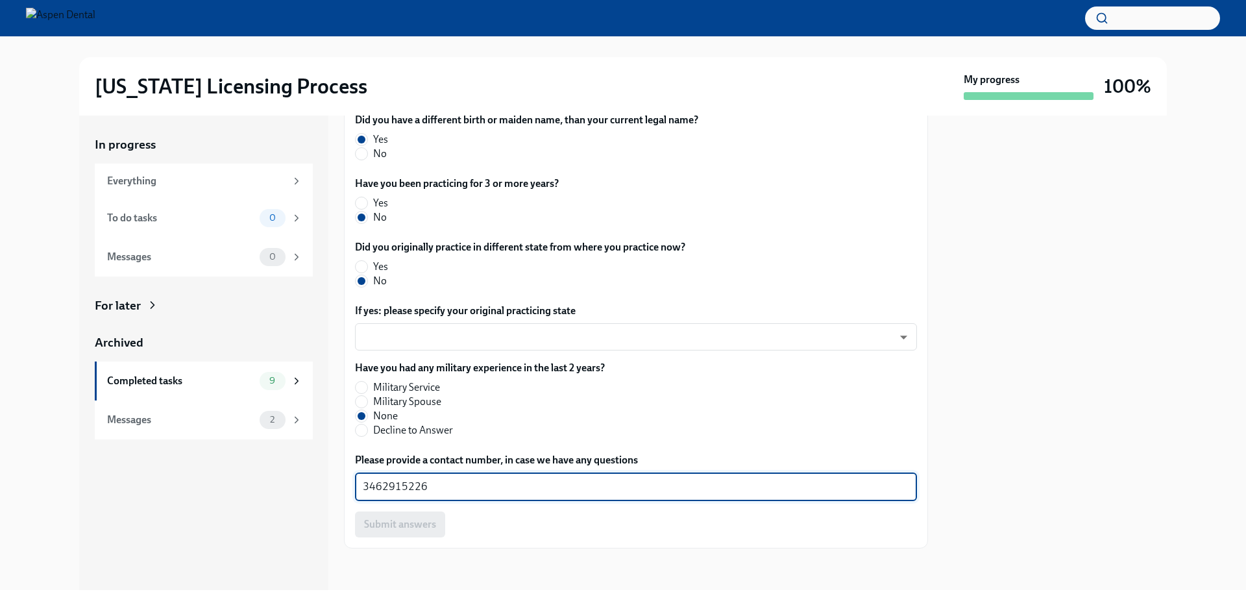
drag, startPoint x: 402, startPoint y: 488, endPoint x: 338, endPoint y: 483, distance: 64.4
click at [338, 483] on div "In progress Everything To do tasks 0 Messages 0 For later Archived Completed ta…" at bounding box center [622, 352] width 1087 height 474
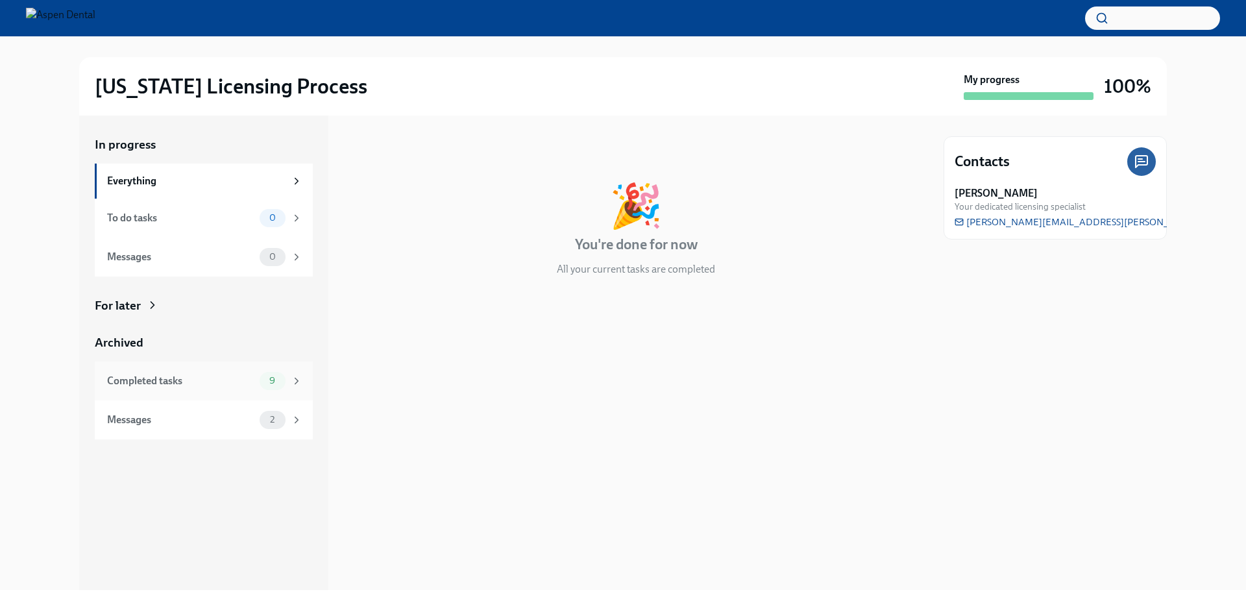
click at [213, 376] on div "Completed tasks" at bounding box center [180, 381] width 147 height 14
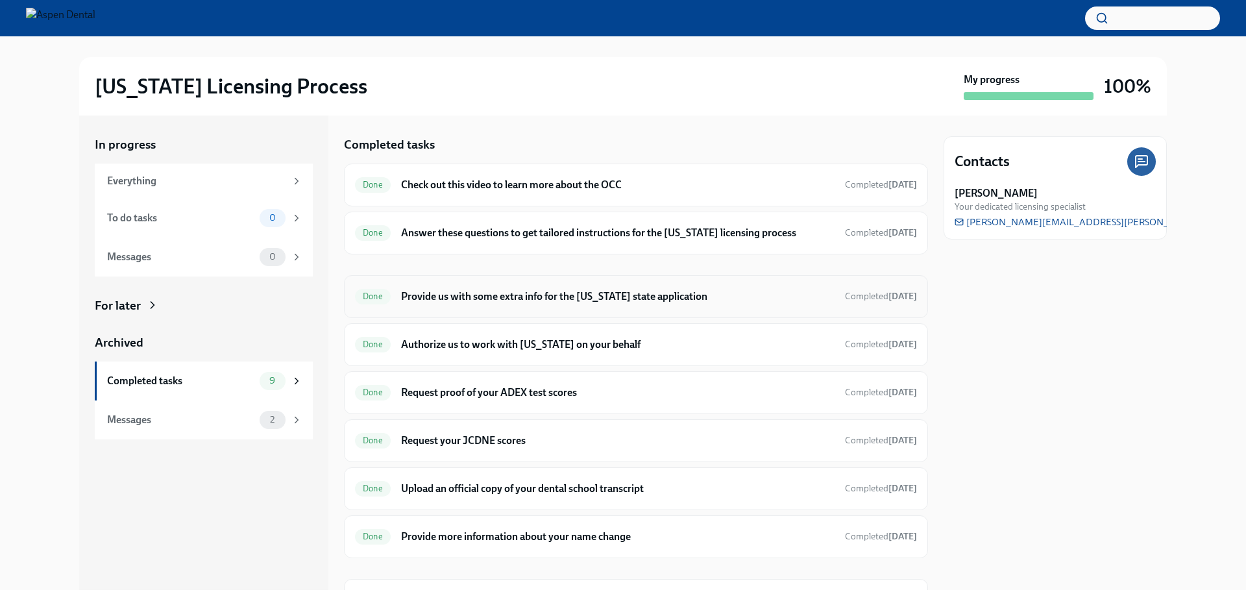
click at [509, 298] on h6 "Provide us with some extra info for the [US_STATE] state application" at bounding box center [617, 296] width 433 height 14
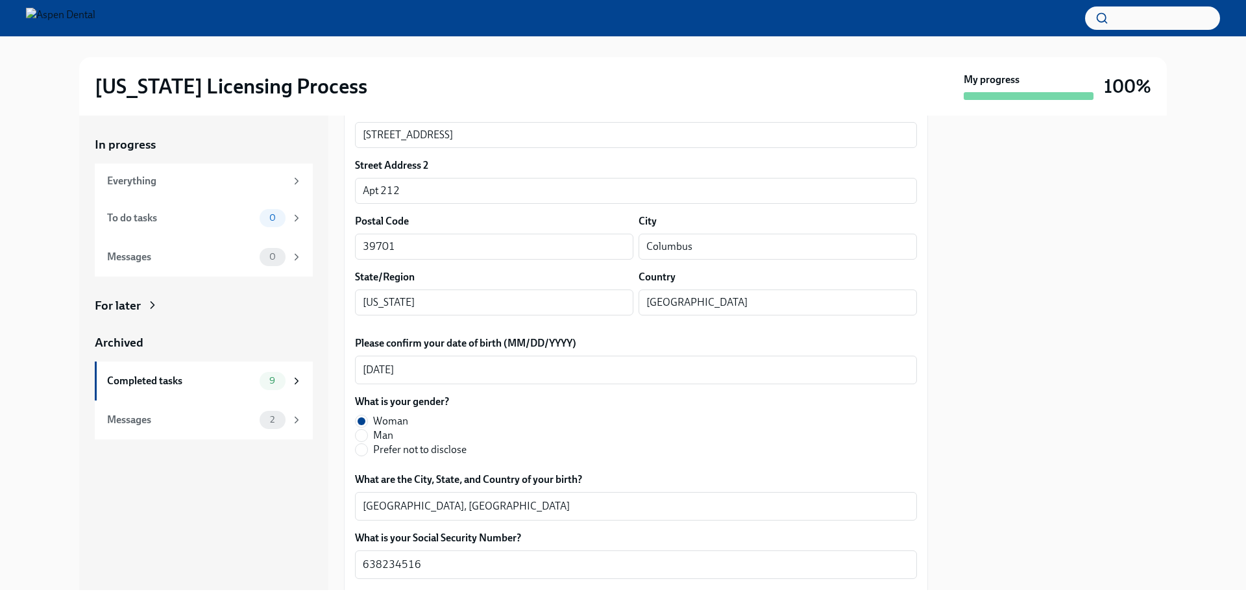
scroll to position [324, 0]
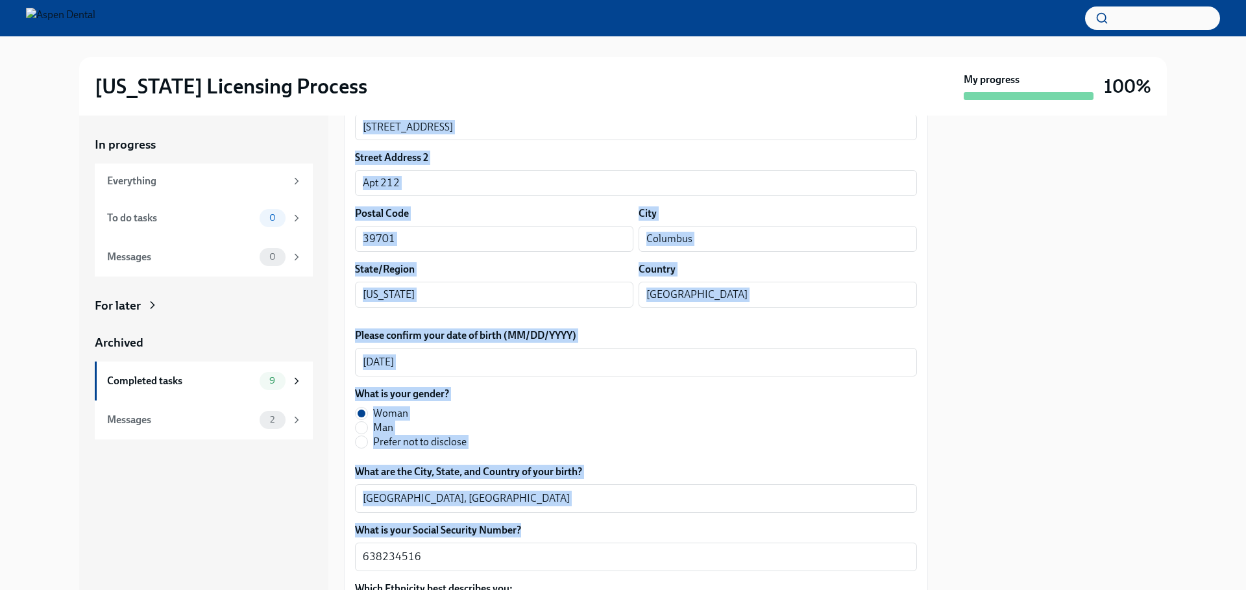
drag, startPoint x: 457, startPoint y: 544, endPoint x: 304, endPoint y: 553, distance: 154.0
click at [304, 553] on div "In progress Everything To do tasks 0 Messages 0 For later Archived Completed ta…" at bounding box center [622, 352] width 1087 height 474
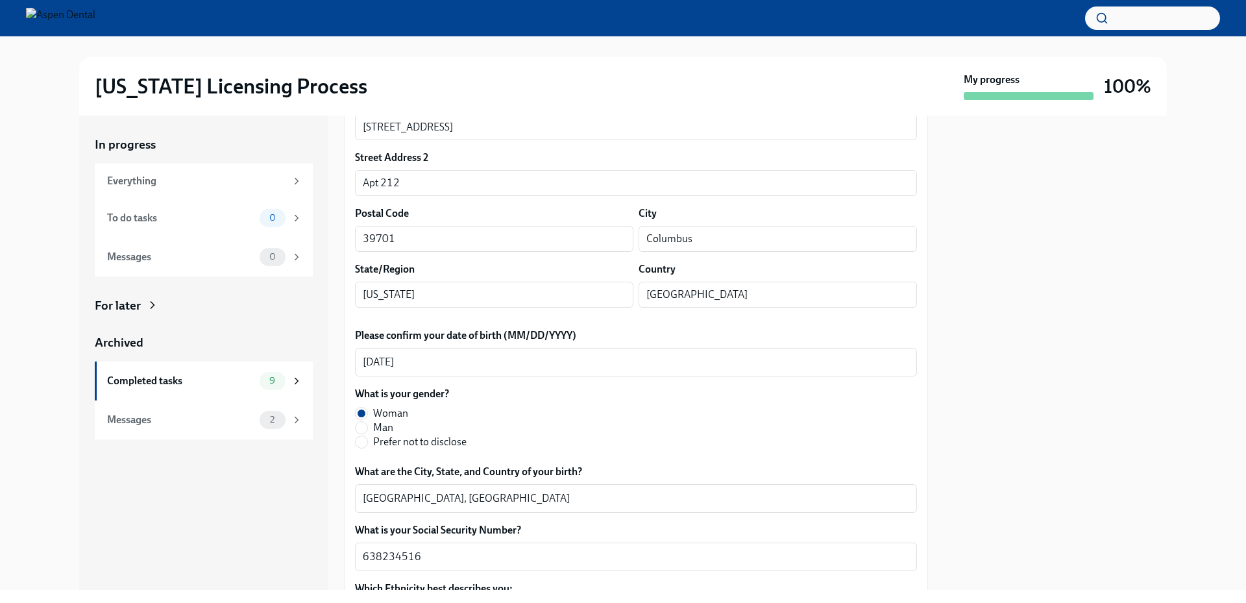
click at [1069, 487] on div at bounding box center [1054, 352] width 223 height 474
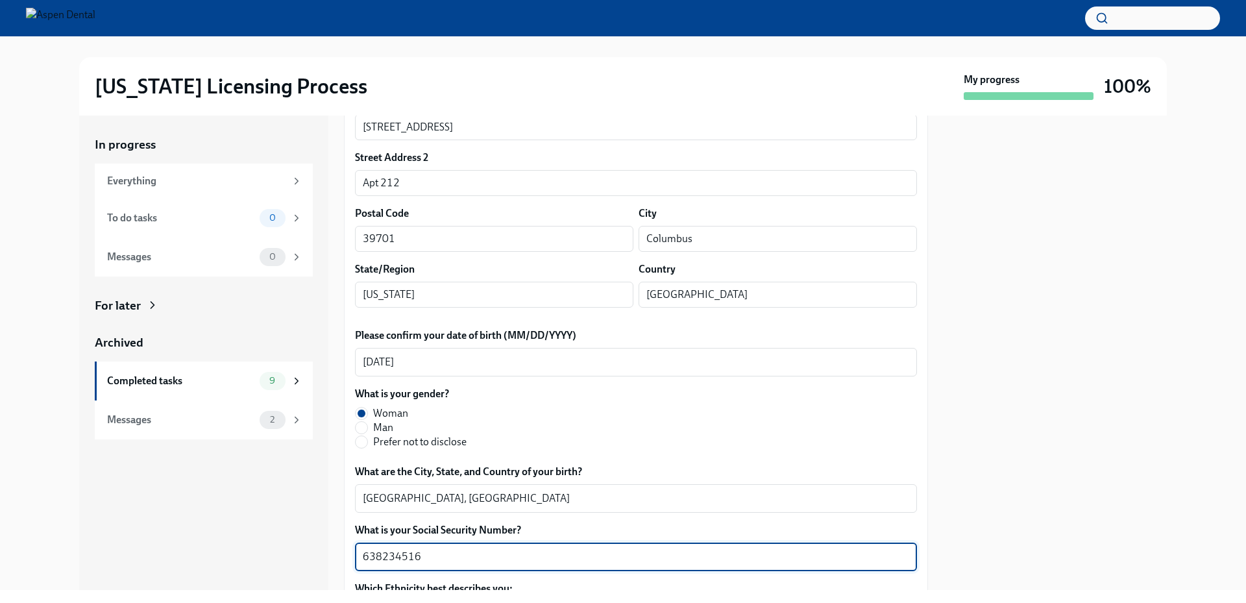
drag, startPoint x: 382, startPoint y: 559, endPoint x: 335, endPoint y: 561, distance: 46.8
click at [314, 559] on div "In progress Everything To do tasks 0 Messages 0 For later Archived Completed ta…" at bounding box center [622, 352] width 1087 height 474
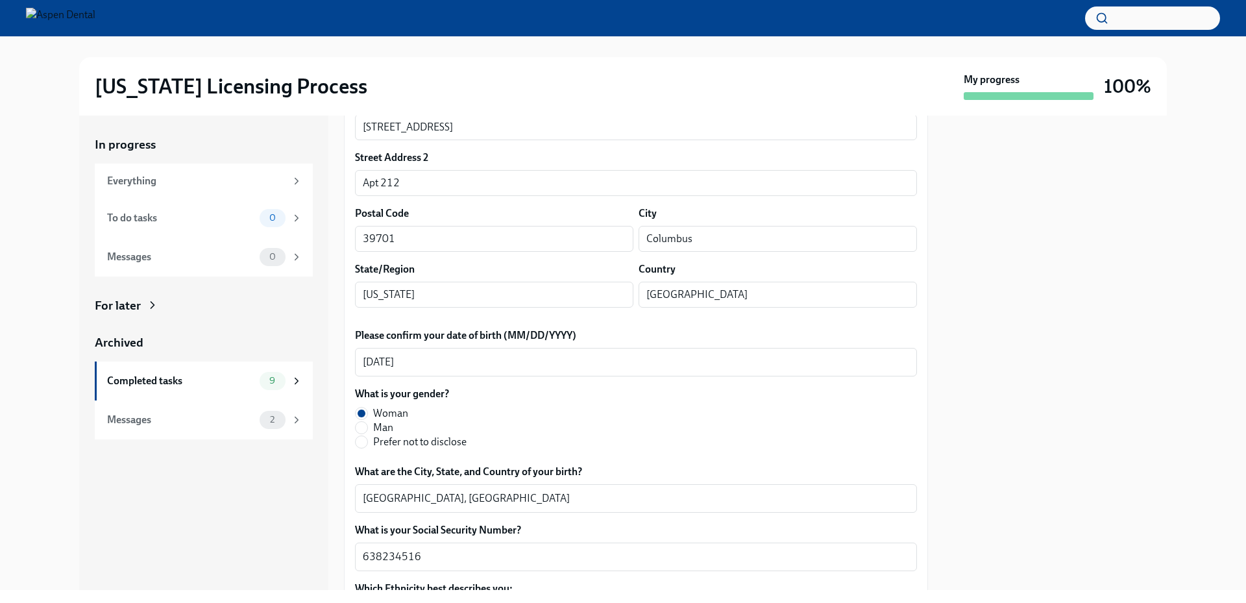
click at [980, 363] on div at bounding box center [1054, 352] width 223 height 474
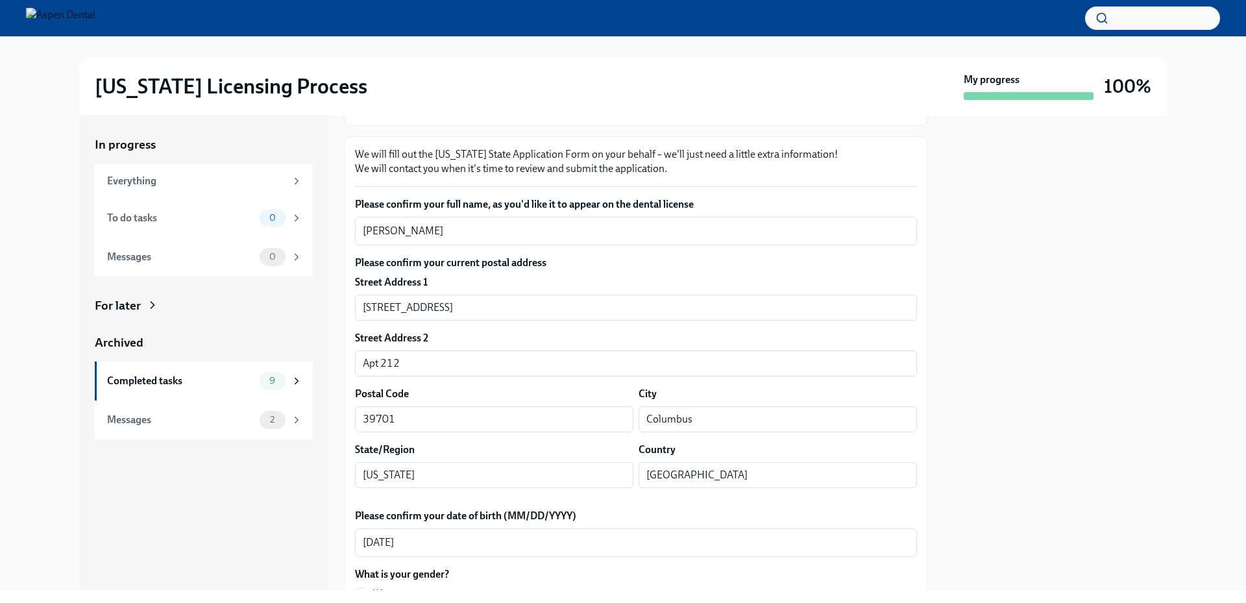
scroll to position [130, 0]
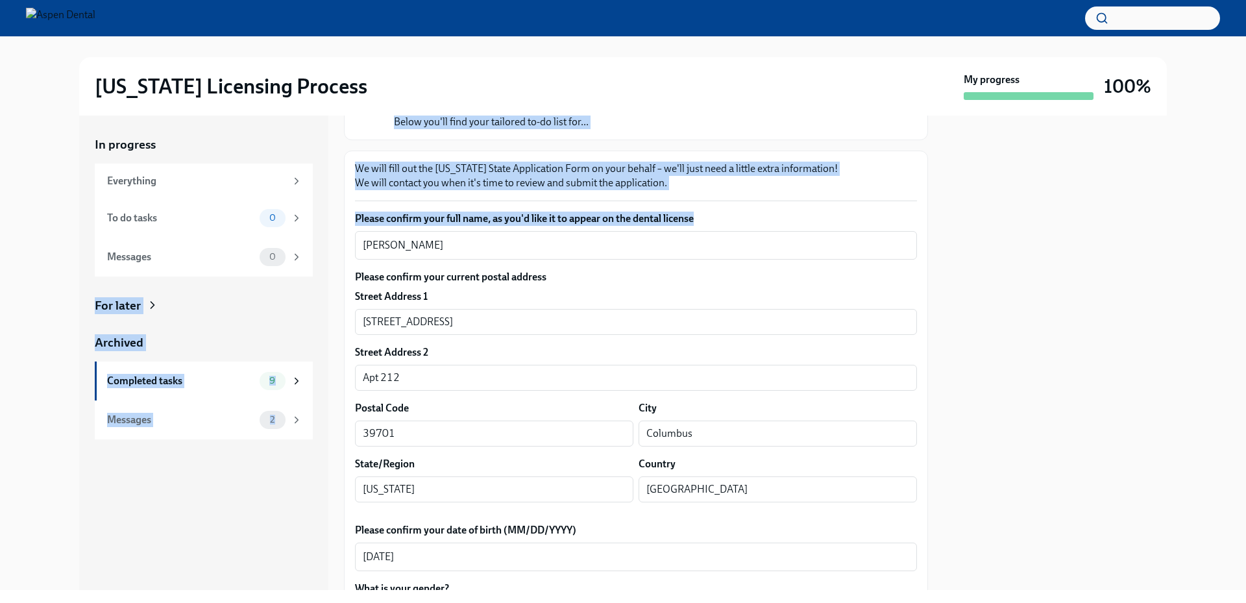
drag, startPoint x: 469, startPoint y: 237, endPoint x: 331, endPoint y: 239, distance: 138.2
click at [331, 239] on div "In progress Everything To do tasks 0 Messages 0 For later Archived Completed ta…" at bounding box center [622, 352] width 1087 height 474
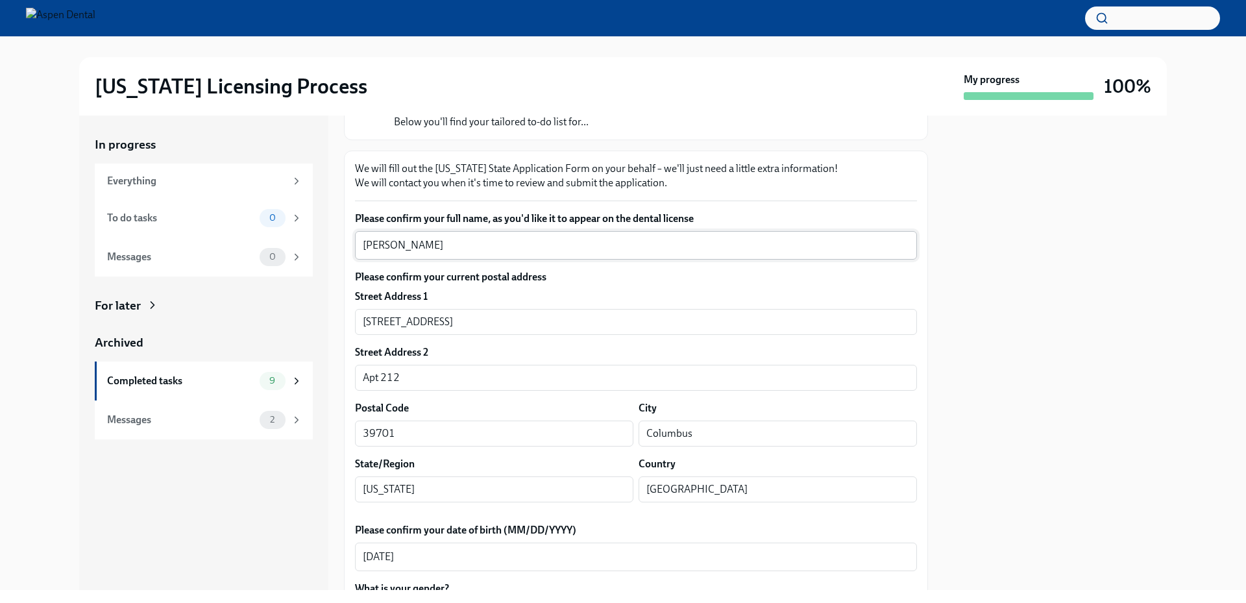
click at [461, 250] on textarea "[PERSON_NAME]" at bounding box center [636, 245] width 546 height 16
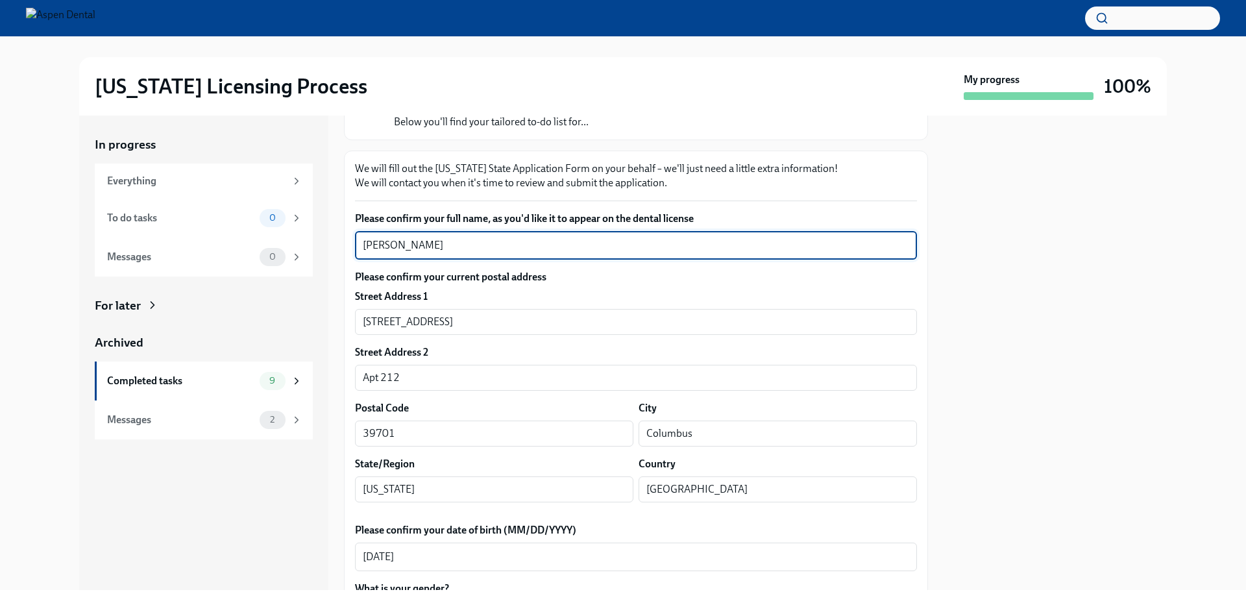
drag, startPoint x: 470, startPoint y: 242, endPoint x: 354, endPoint y: 244, distance: 115.5
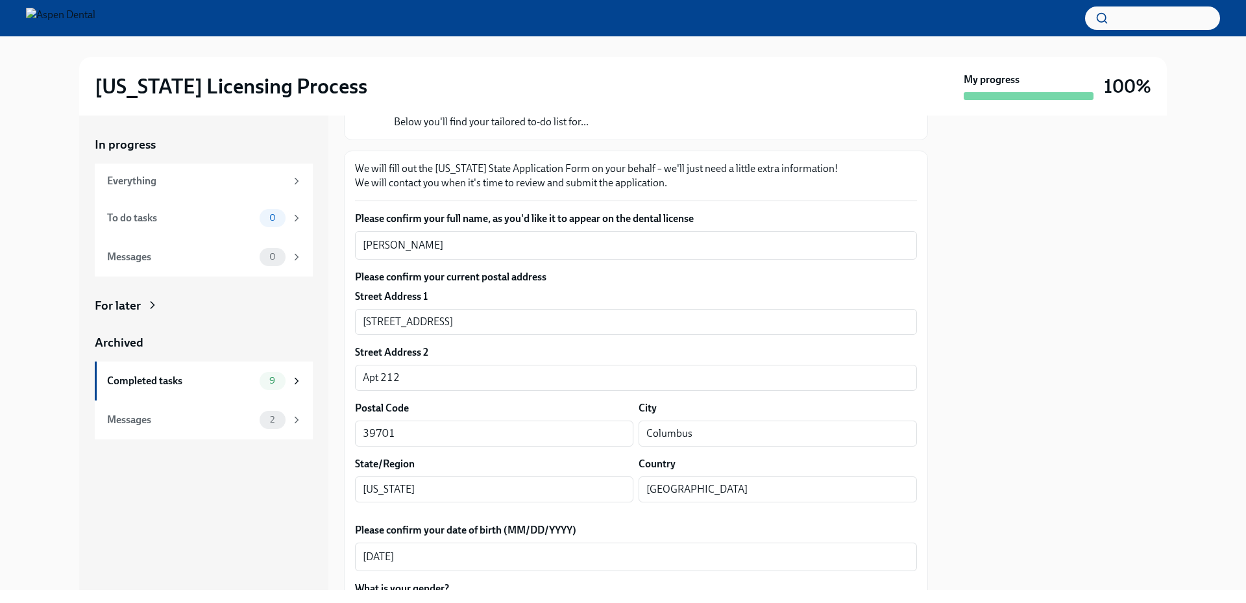
click at [1030, 333] on div at bounding box center [1054, 352] width 223 height 474
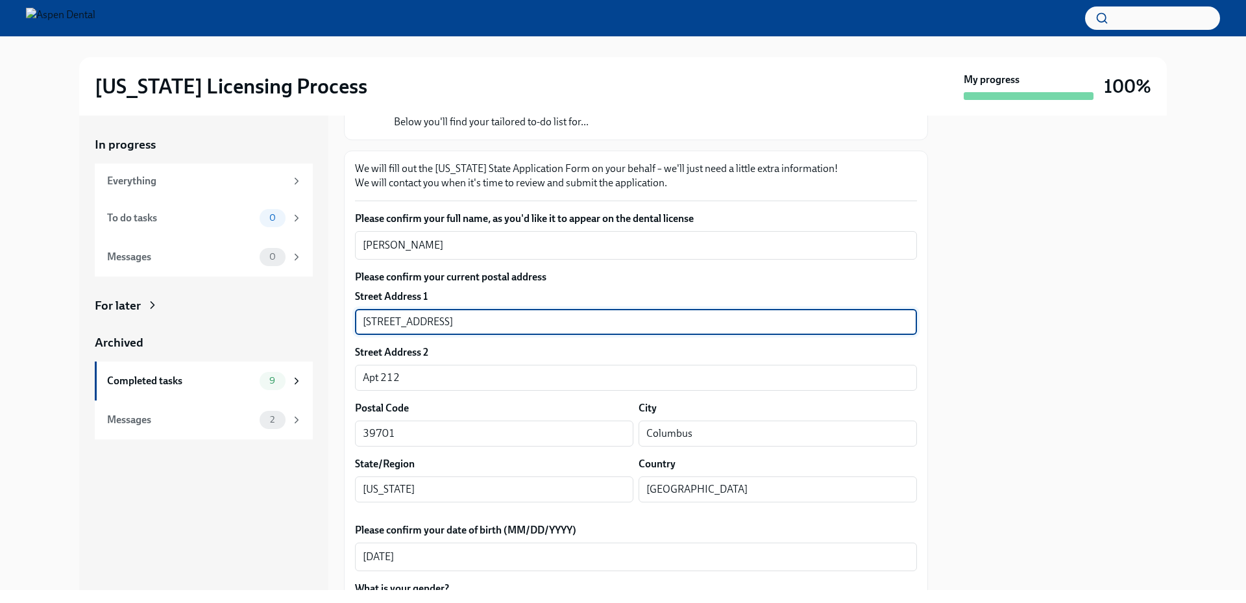
drag, startPoint x: 450, startPoint y: 326, endPoint x: 354, endPoint y: 323, distance: 96.1
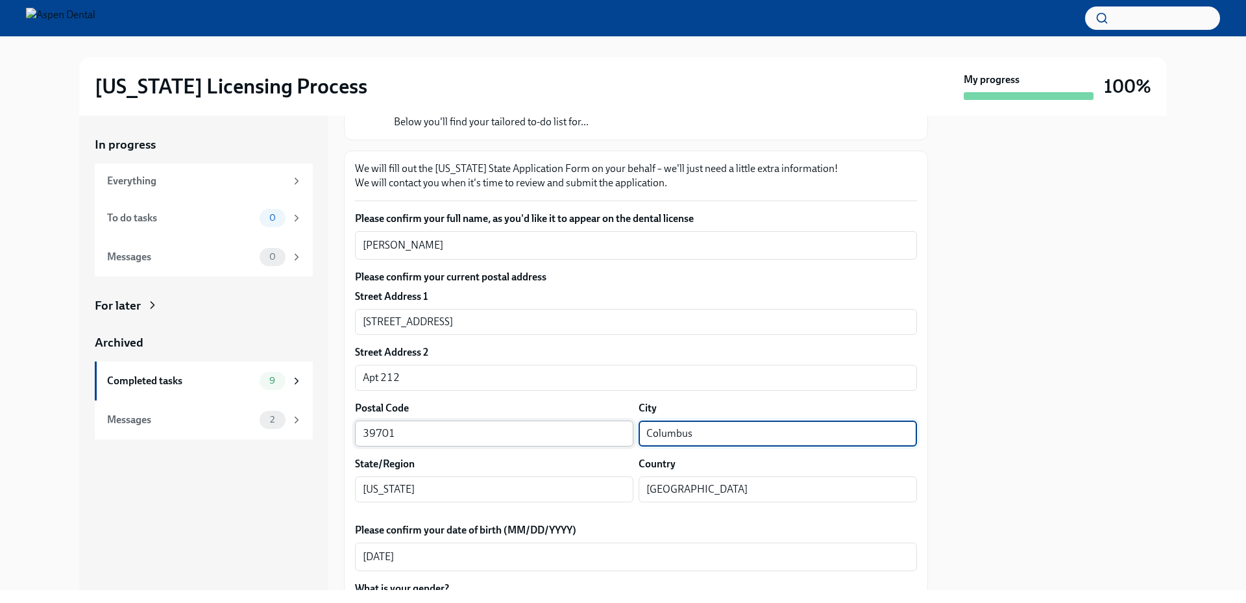
drag, startPoint x: 683, startPoint y: 435, endPoint x: 626, endPoint y: 438, distance: 56.5
click at [626, 438] on div "Postal Code 39701 ​ City [GEOGRAPHIC_DATA] ​" at bounding box center [636, 423] width 562 height 45
